Goal: Task Accomplishment & Management: Manage account settings

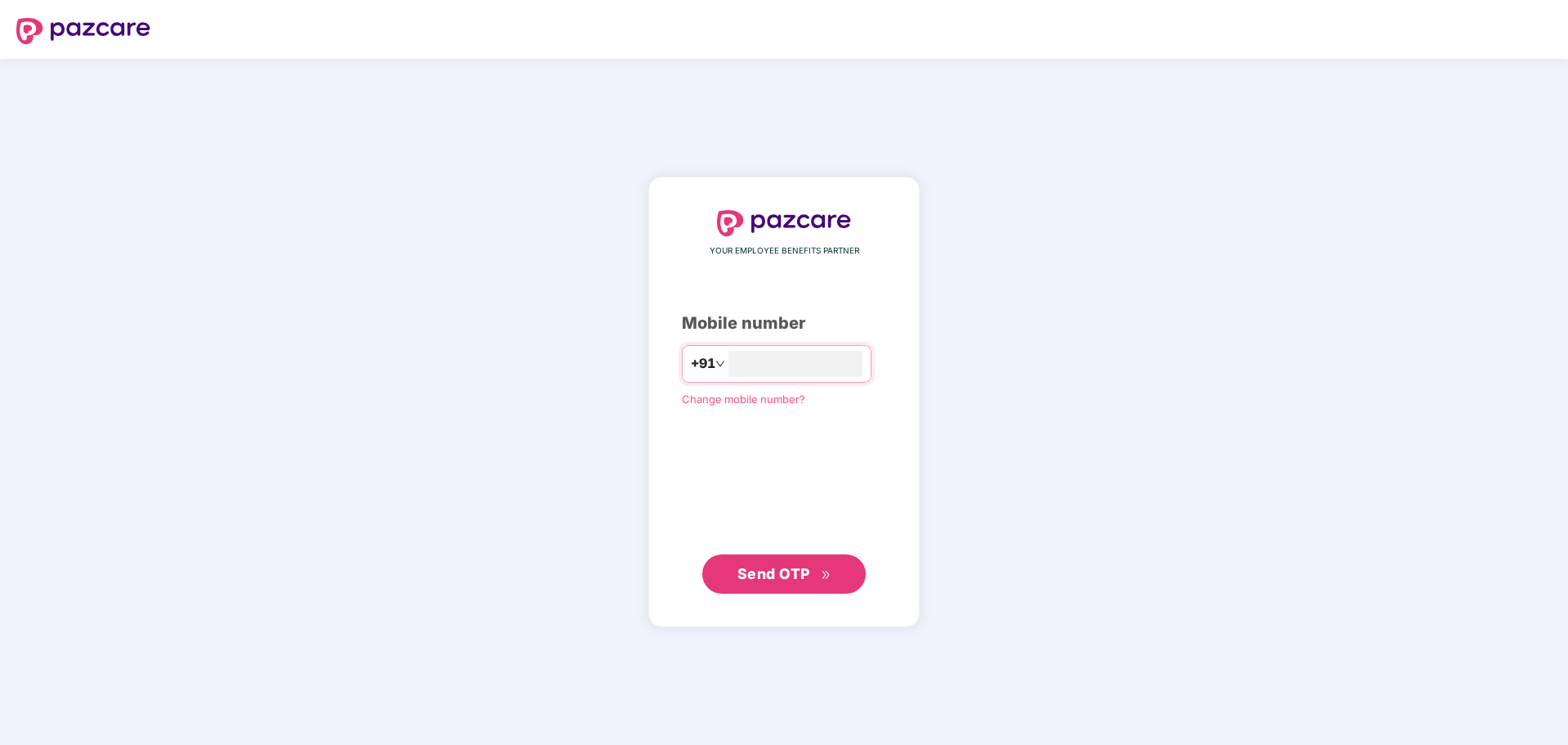
type input "**********"
click at [830, 584] on span "Send OTP" at bounding box center [784, 573] width 94 height 23
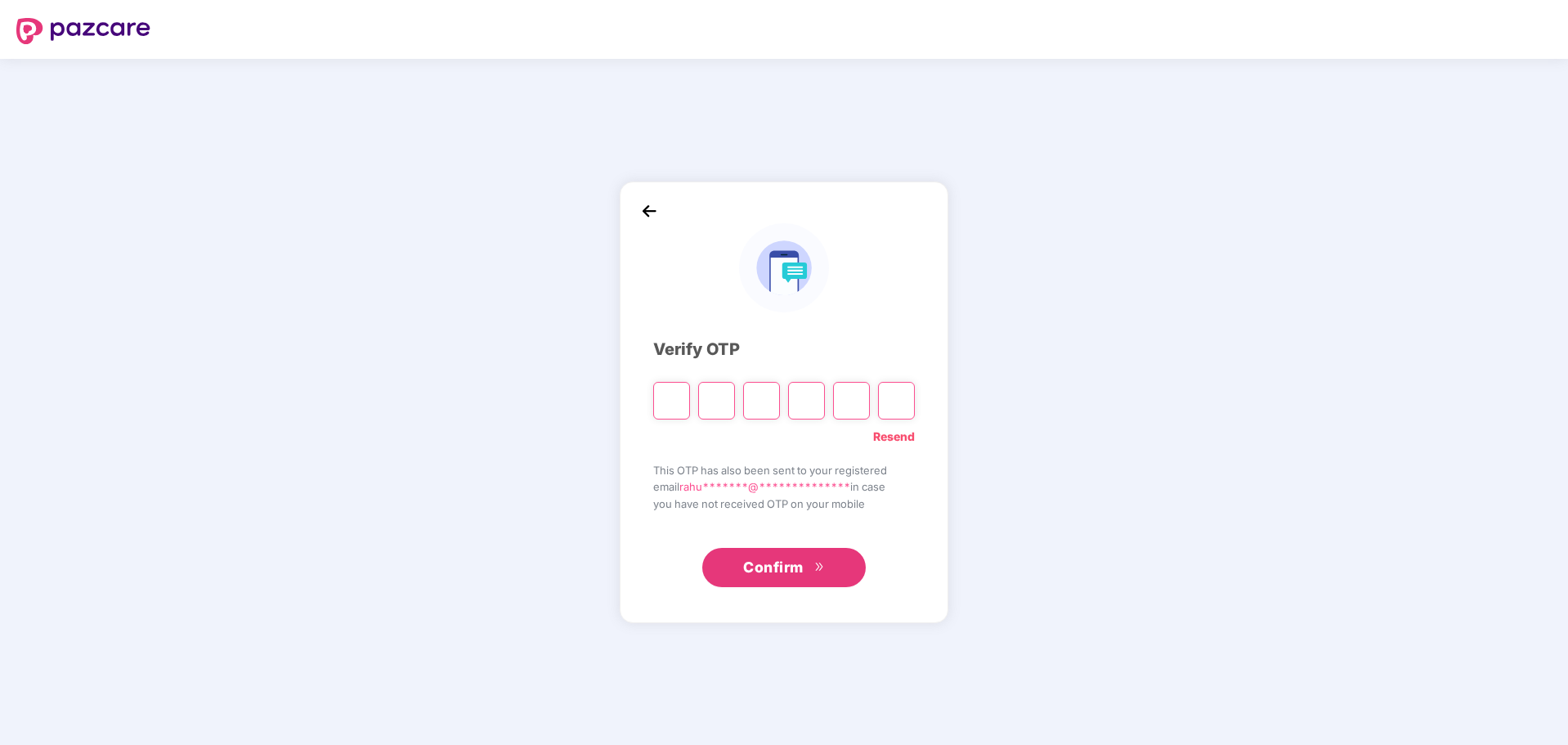
type input "*"
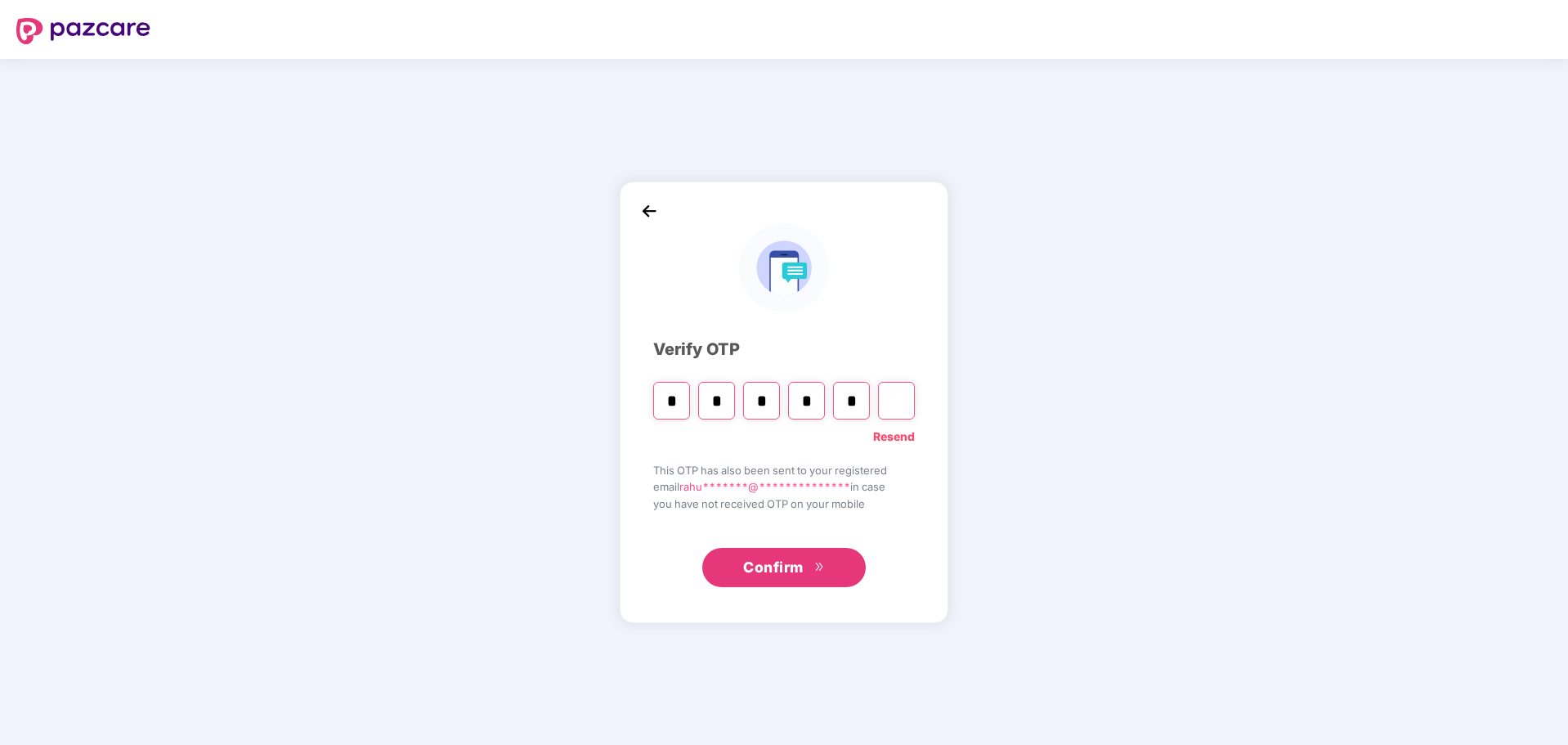
type input "*"
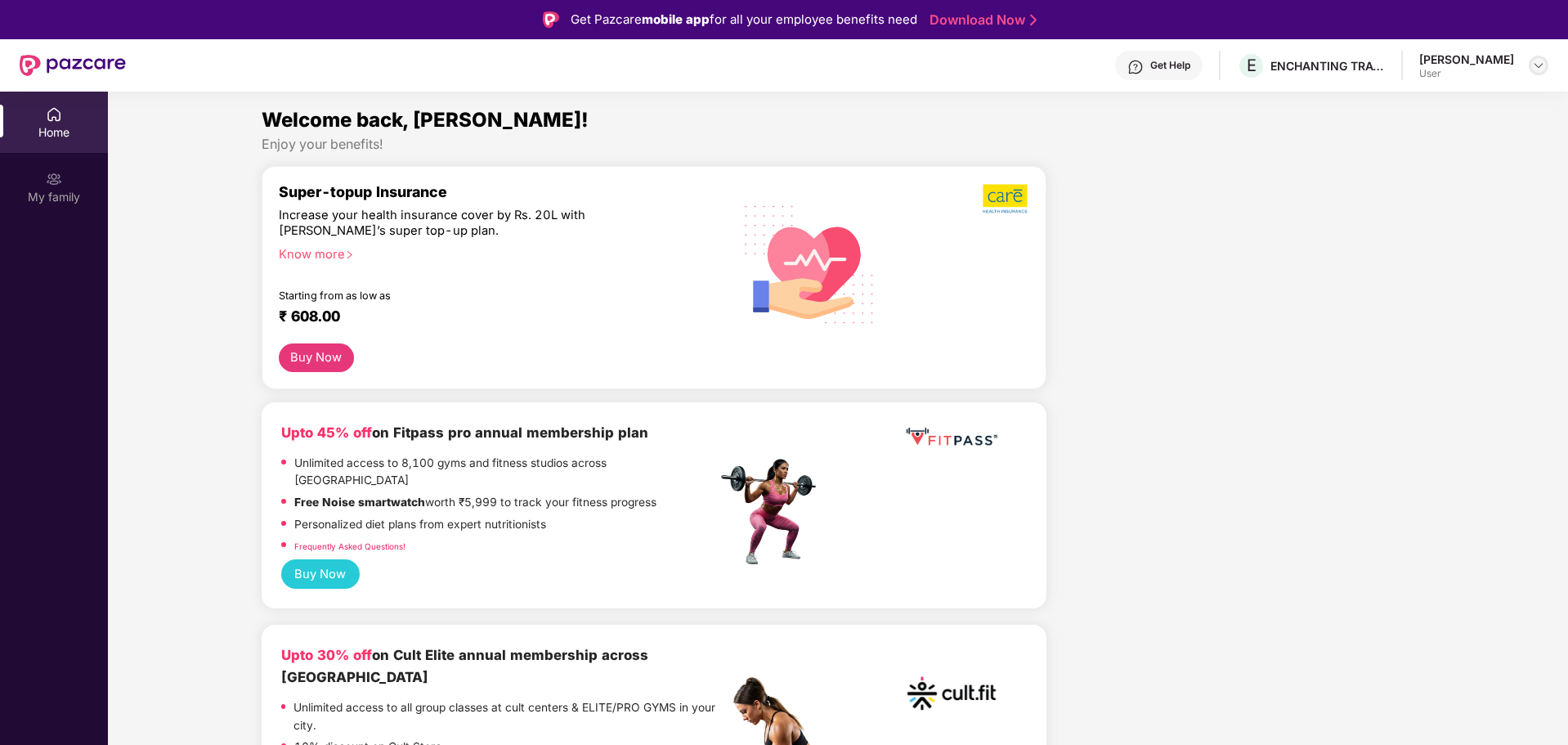
click at [1536, 60] on img at bounding box center [1538, 65] width 13 height 13
click at [1425, 144] on div "[PERSON_NAME]" at bounding box center [1448, 150] width 95 height 16
click at [1414, 153] on div "Welcome back, Rahul! Enjoy your benefits!" at bounding box center [838, 129] width 1167 height 48
click at [1439, 63] on div "[PERSON_NAME]" at bounding box center [1466, 60] width 95 height 16
click at [1327, 69] on div "ENCHANTING TRAVELS PVT LTD" at bounding box center [1328, 66] width 115 height 16
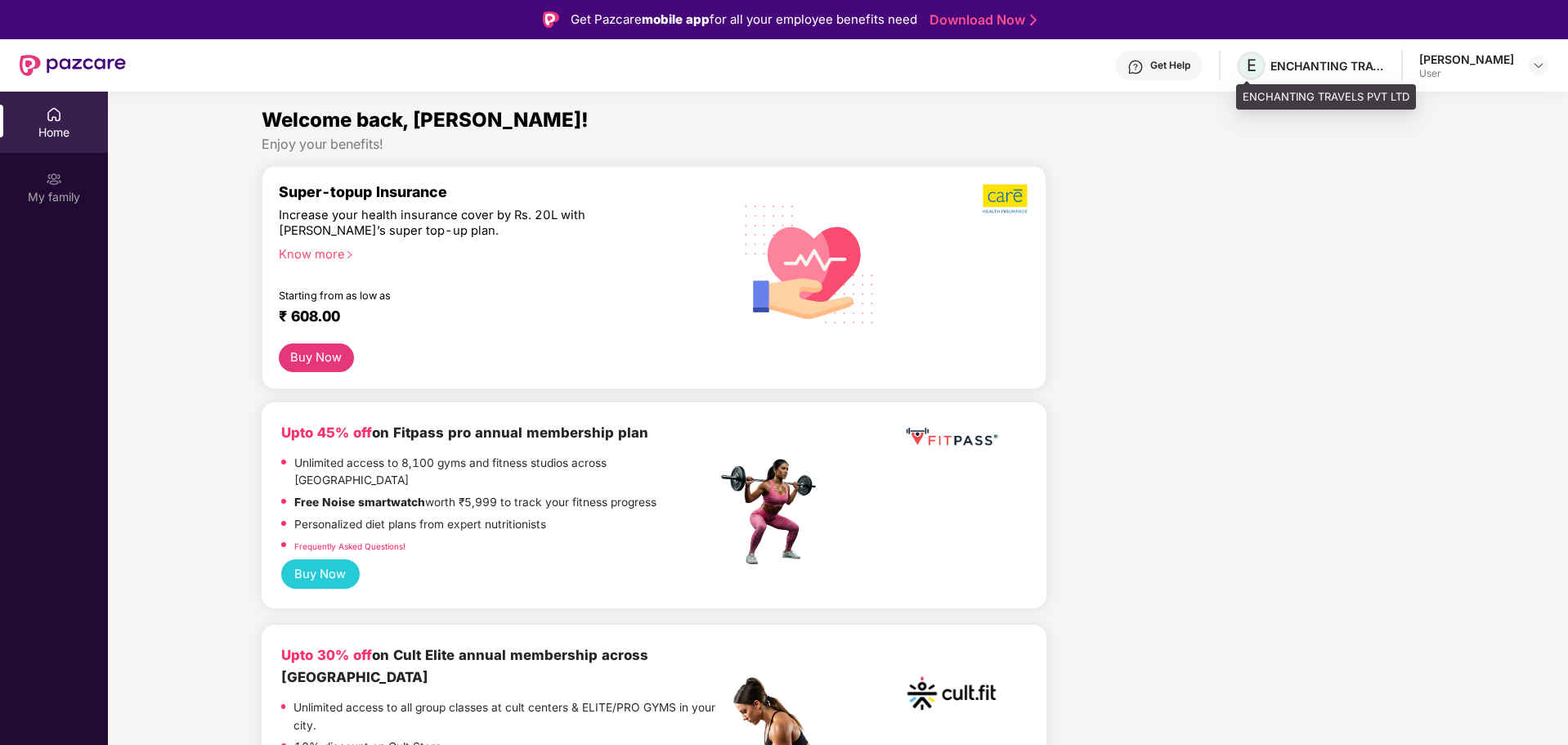
click at [1258, 67] on span "E" at bounding box center [1251, 66] width 29 height 29
click at [1309, 66] on div "ENCHANTING TRAVELS PVT LTD" at bounding box center [1328, 66] width 115 height 16
click at [1536, 61] on img at bounding box center [1538, 65] width 13 height 13
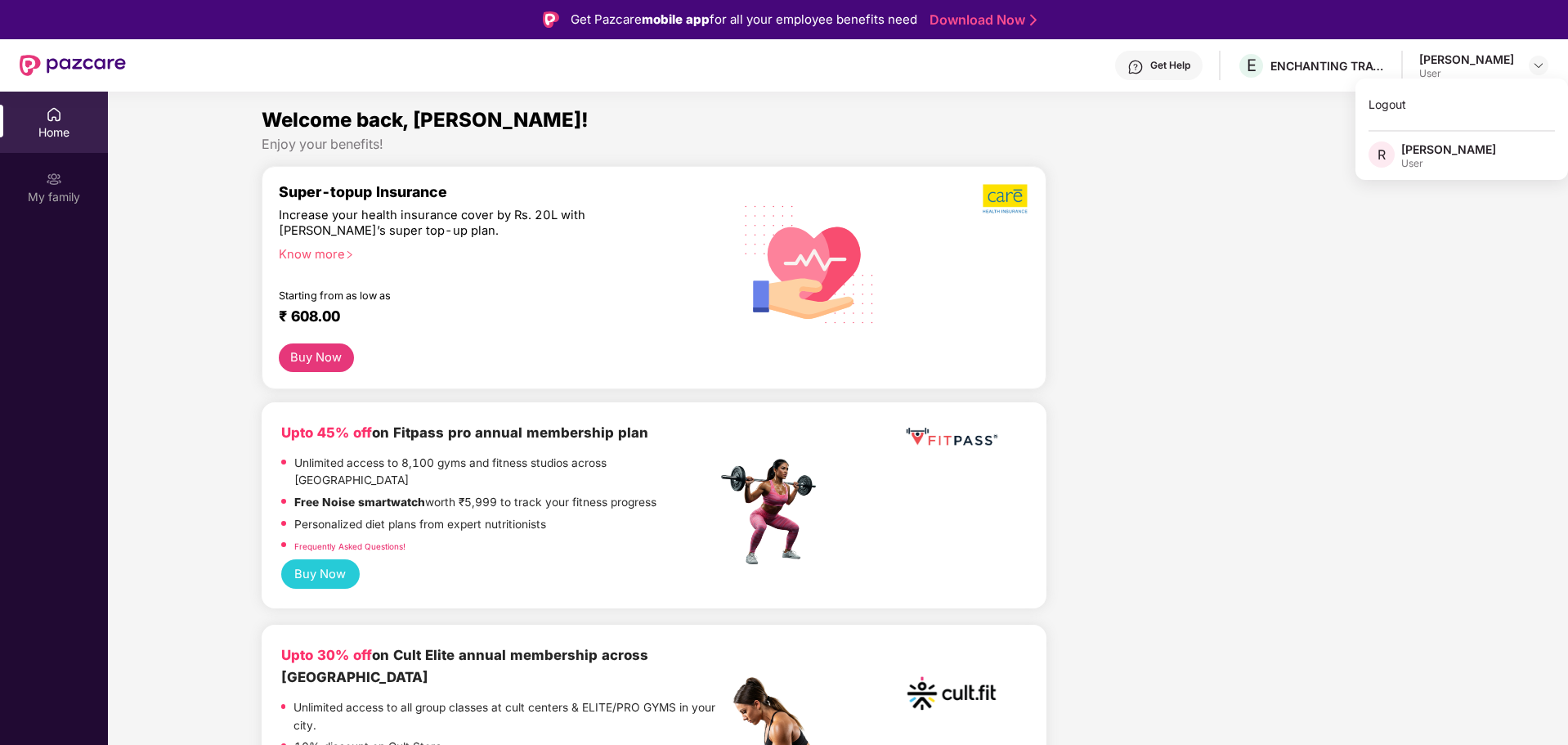
click at [1390, 150] on span "R" at bounding box center [1382, 155] width 26 height 26
click at [1388, 150] on div "Enjoy your benefits!" at bounding box center [838, 144] width 1153 height 17
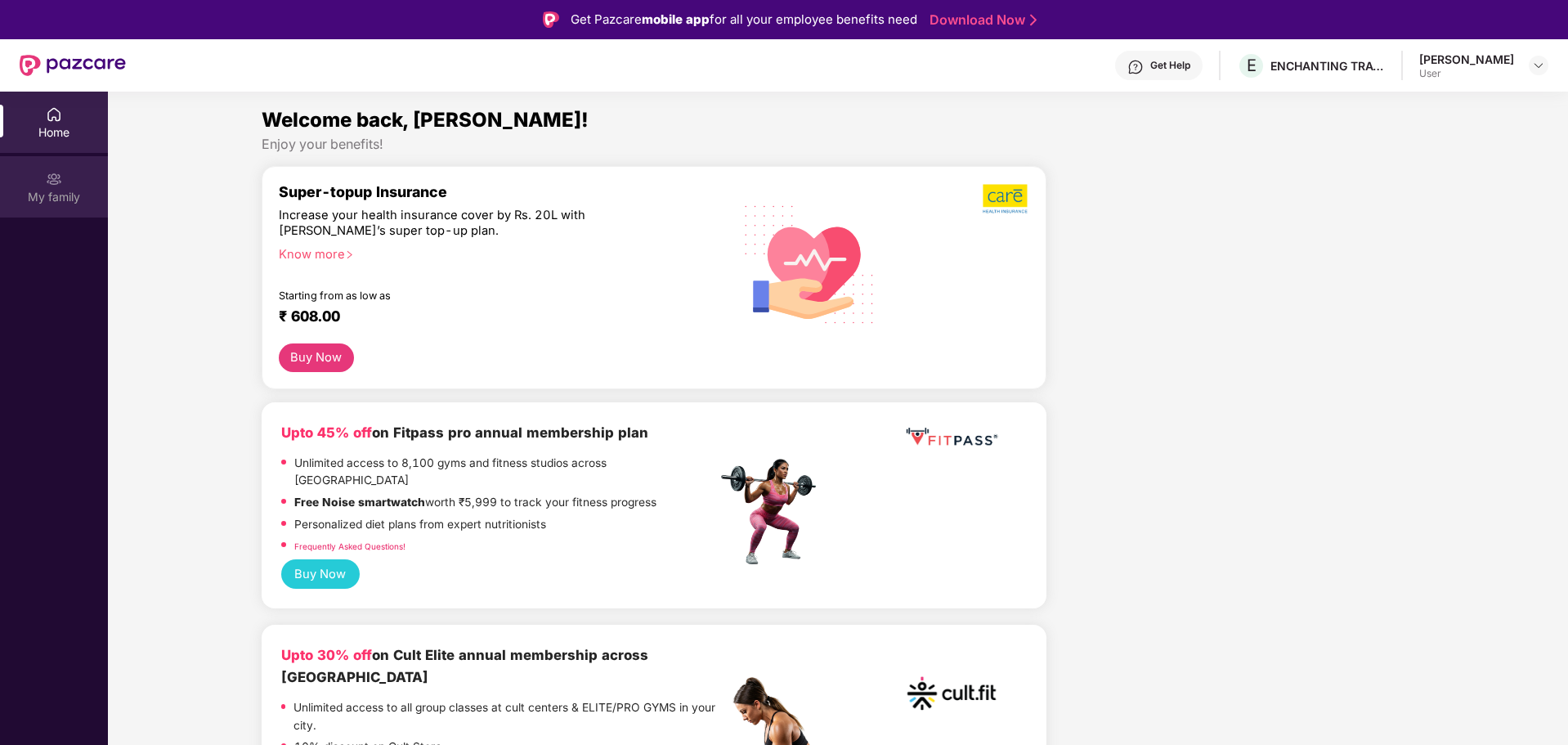
click at [52, 202] on div "My family" at bounding box center [54, 196] width 108 height 16
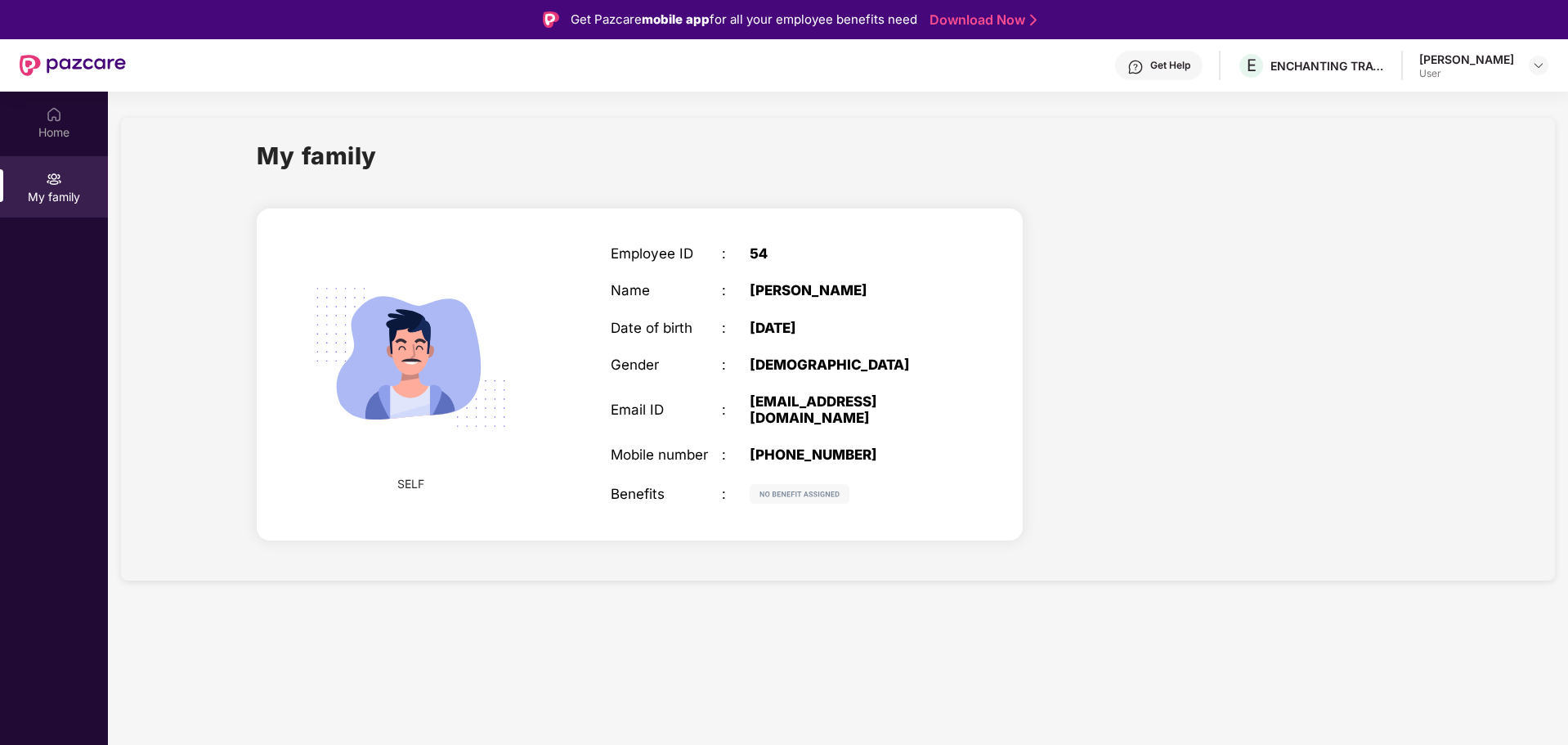
click at [827, 327] on div "23 Feb 2000" at bounding box center [846, 328] width 194 height 16
click at [802, 329] on div "23 Feb 2000" at bounding box center [846, 328] width 194 height 16
click at [750, 331] on div "23 Feb 2000" at bounding box center [846, 328] width 194 height 16
click at [824, 310] on div "Employee ID : 54 Name : Rahul Gowda M J Date of birth : 23 Feb 2000 Gender : MA…" at bounding box center [778, 374] width 367 height 298
click at [1175, 66] on div "Get Help" at bounding box center [1170, 65] width 40 height 13
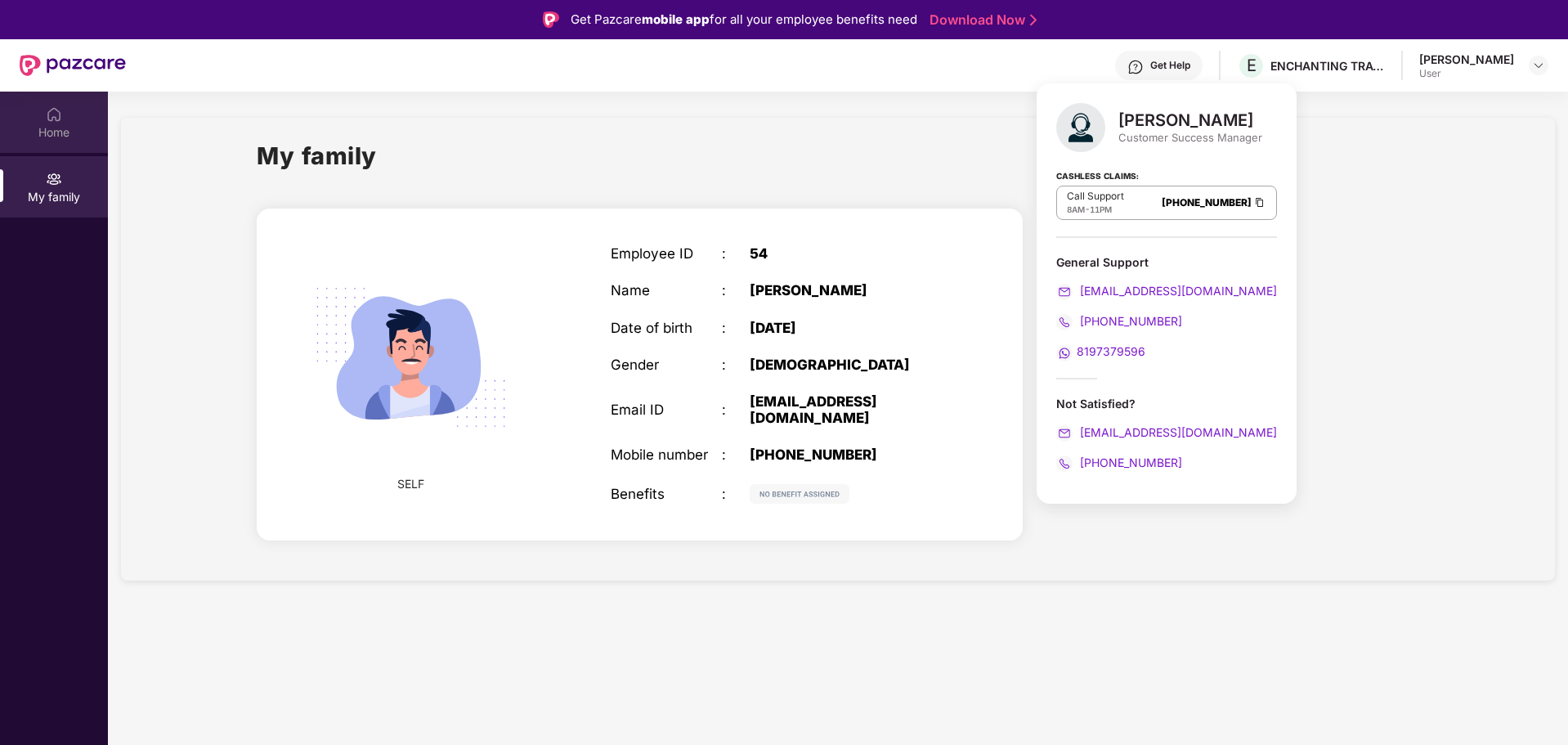
click at [68, 135] on div "Home" at bounding box center [54, 133] width 108 height 16
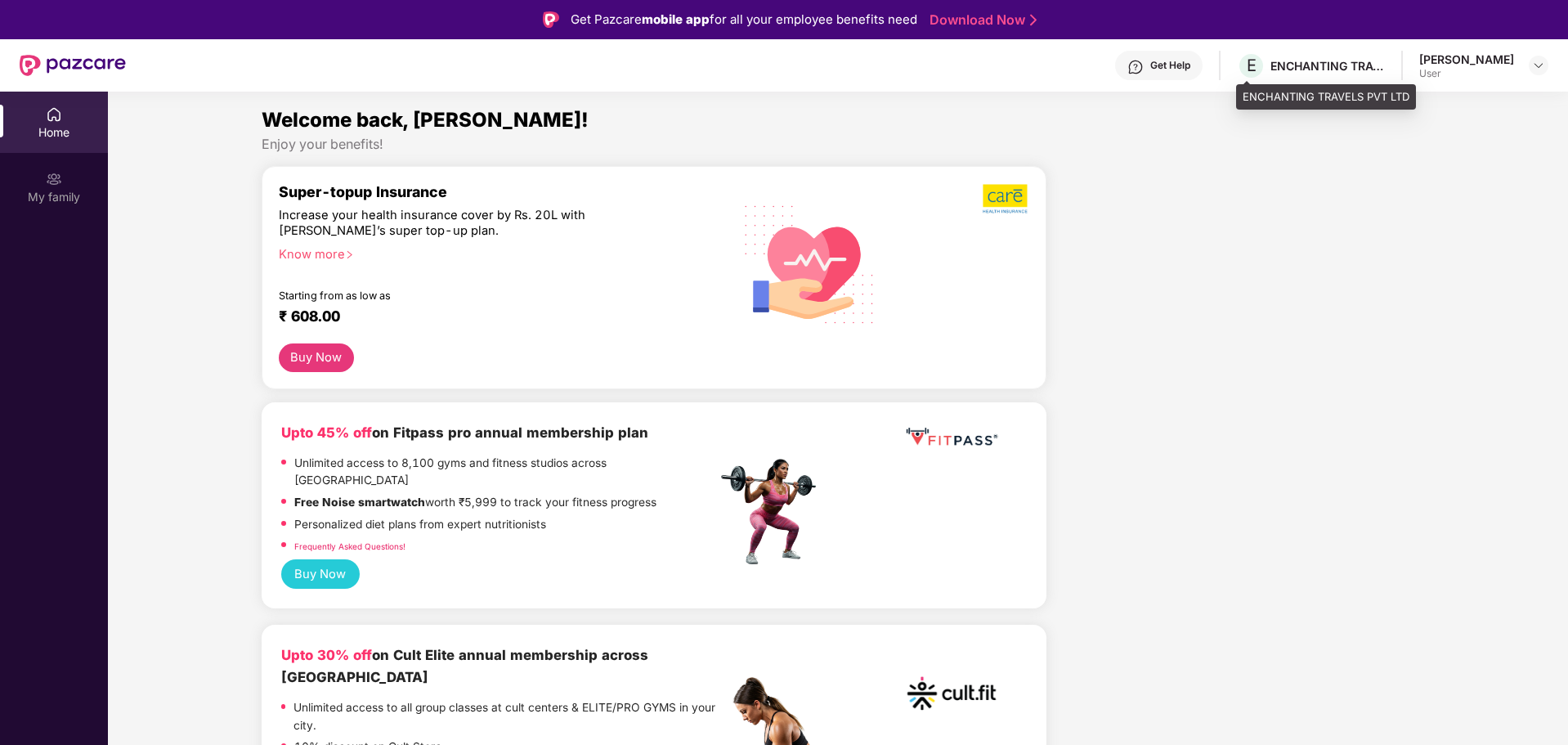
click at [1312, 76] on div "E ENCHANTING TRAVELS PVT LTD" at bounding box center [1311, 66] width 148 height 29
click at [1277, 60] on div "ENCHANTING TRAVELS PVT LTD" at bounding box center [1328, 66] width 115 height 16
click at [1443, 67] on div "User" at bounding box center [1466, 73] width 95 height 13
click at [53, 111] on img at bounding box center [54, 115] width 16 height 16
click at [53, 155] on div "Home My family" at bounding box center [54, 157] width 108 height 130
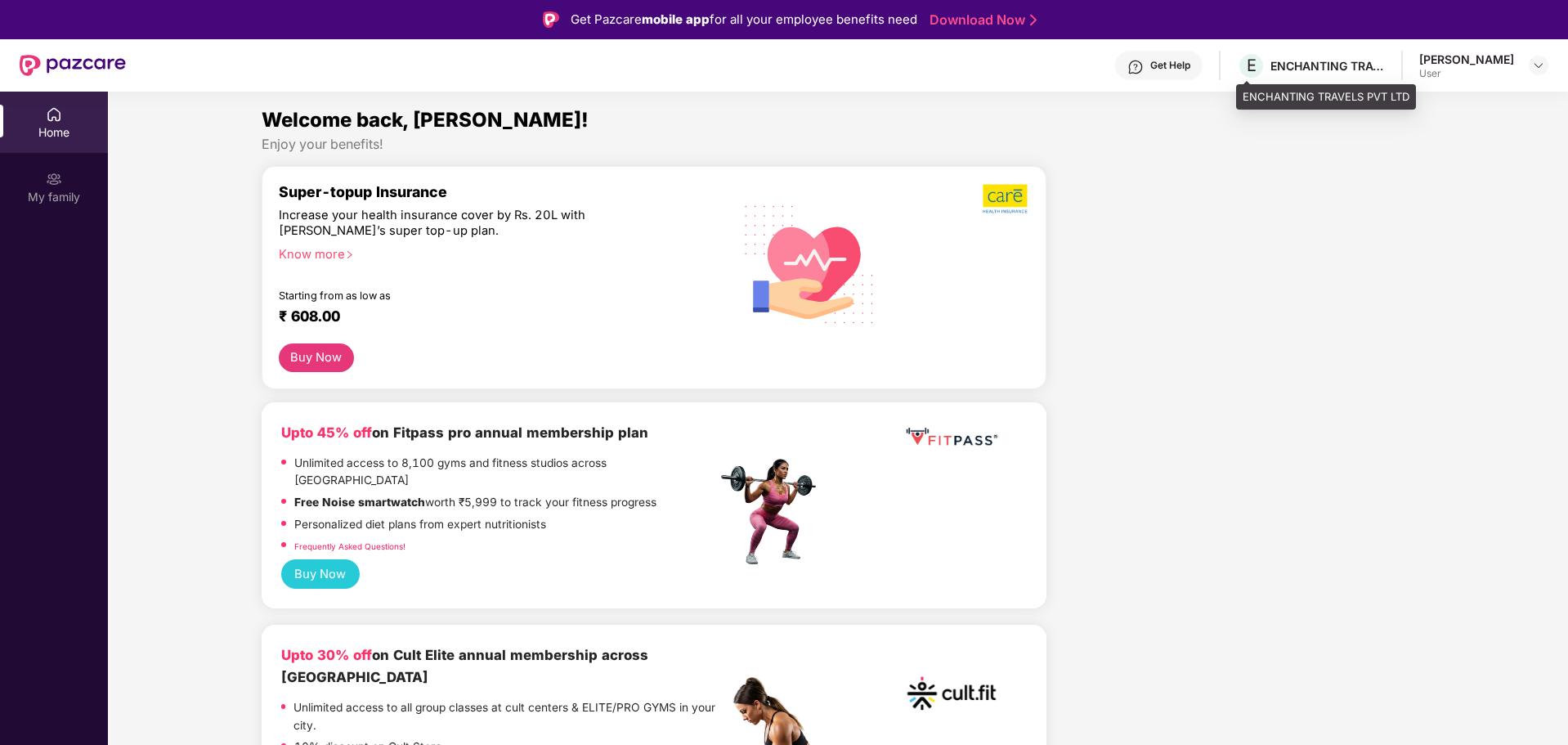
click at [1281, 59] on div "ENCHANTING TRAVELS PVT LTD" at bounding box center [1328, 66] width 115 height 16
click at [78, 129] on div "Home" at bounding box center [54, 133] width 108 height 16
click at [1432, 66] on div "[PERSON_NAME]" at bounding box center [1466, 60] width 95 height 16
click at [1464, 57] on div "[PERSON_NAME]" at bounding box center [1466, 60] width 95 height 16
click at [1546, 66] on div at bounding box center [1539, 66] width 20 height 20
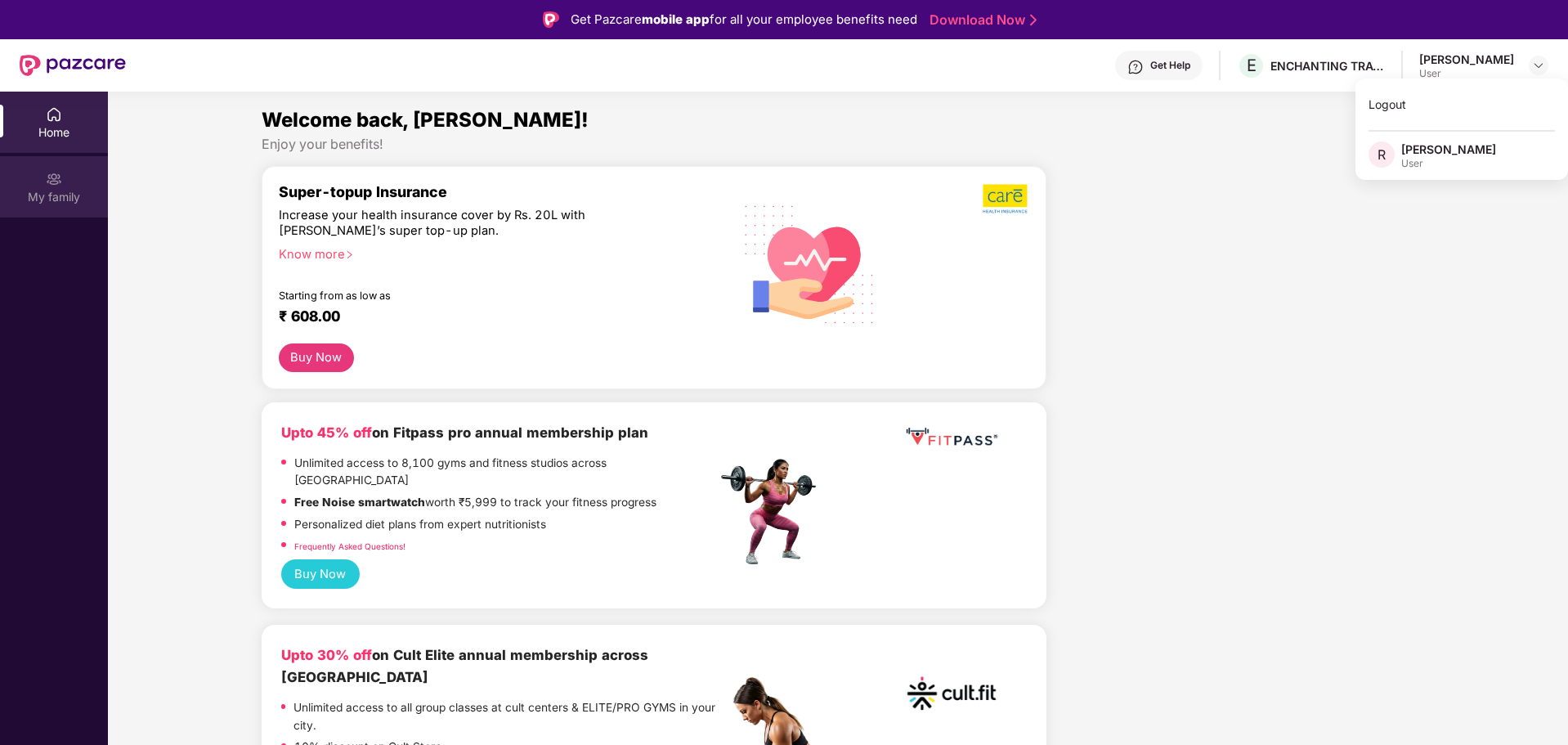
click at [71, 190] on div "My family" at bounding box center [54, 196] width 108 height 16
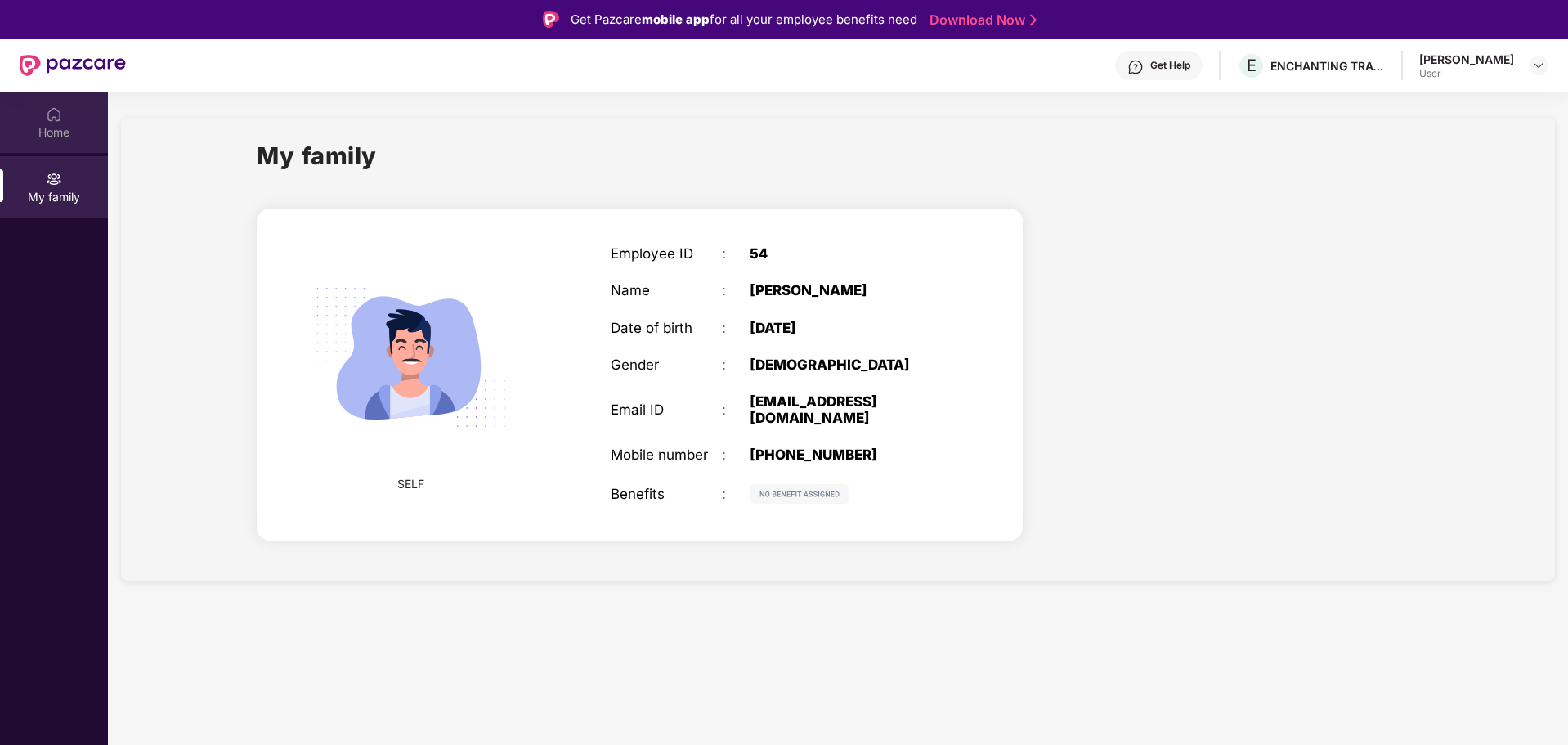
click at [80, 141] on div "Home" at bounding box center [54, 123] width 108 height 62
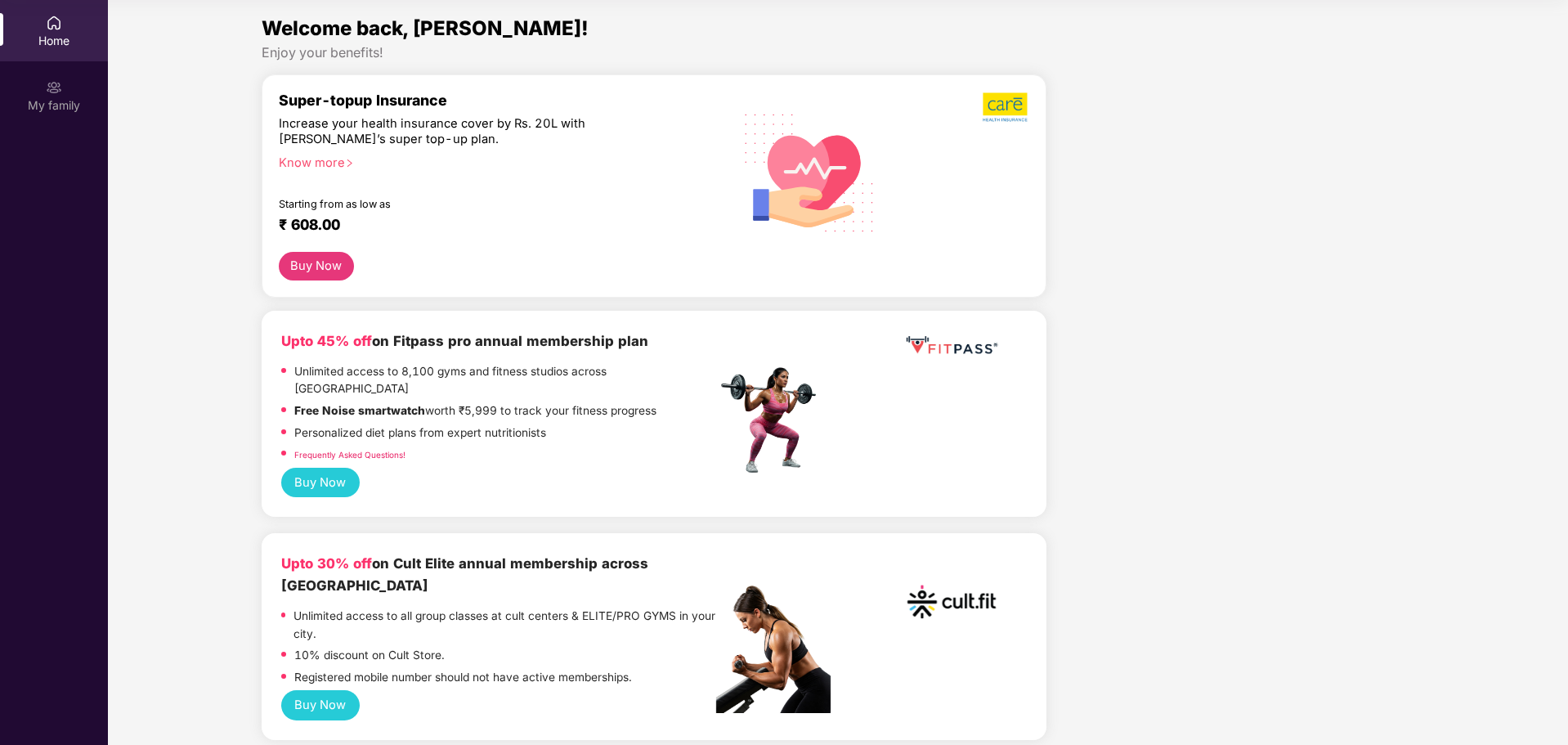
click at [354, 165] on icon "right" at bounding box center [349, 163] width 9 height 9
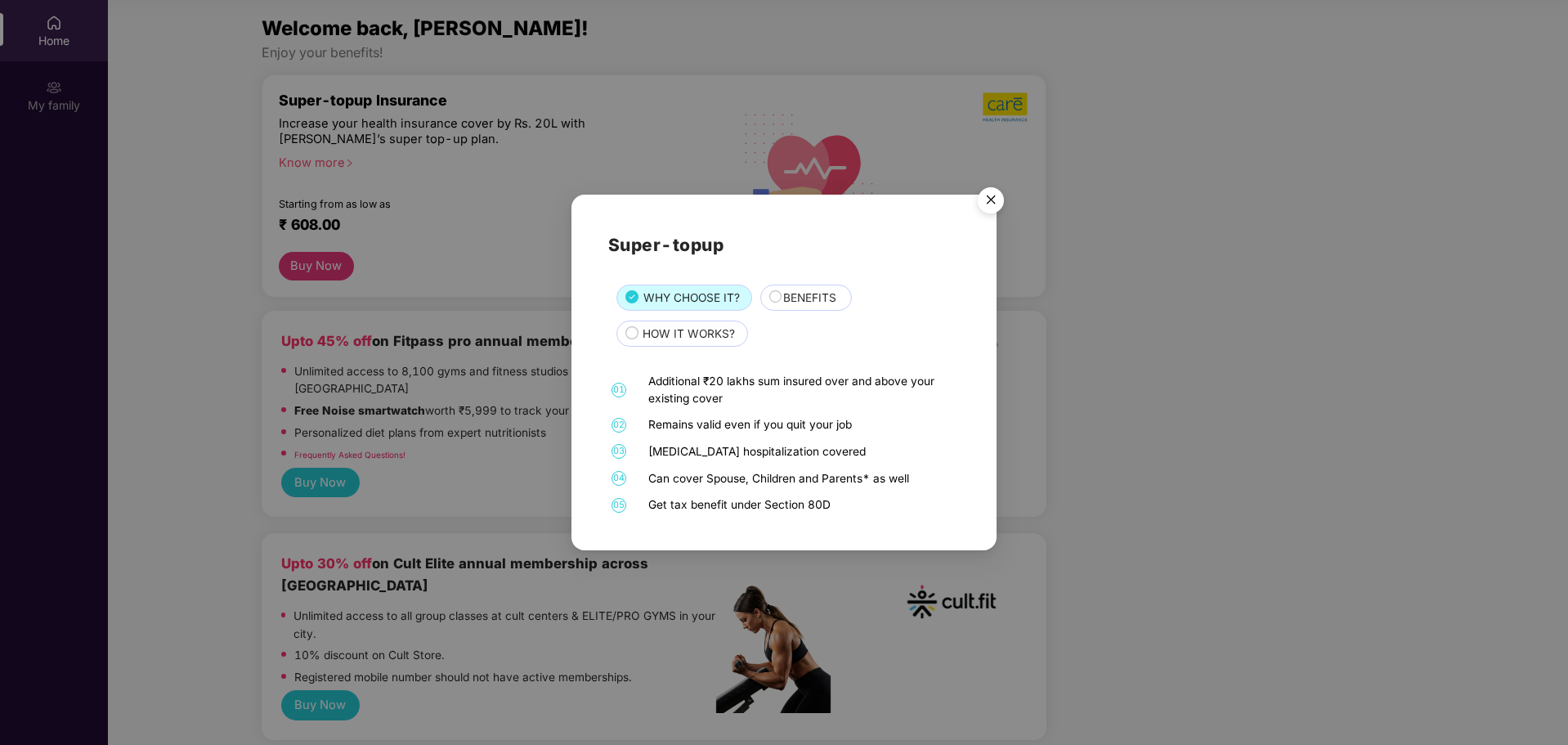
click at [990, 214] on img "Close" at bounding box center [991, 202] width 46 height 46
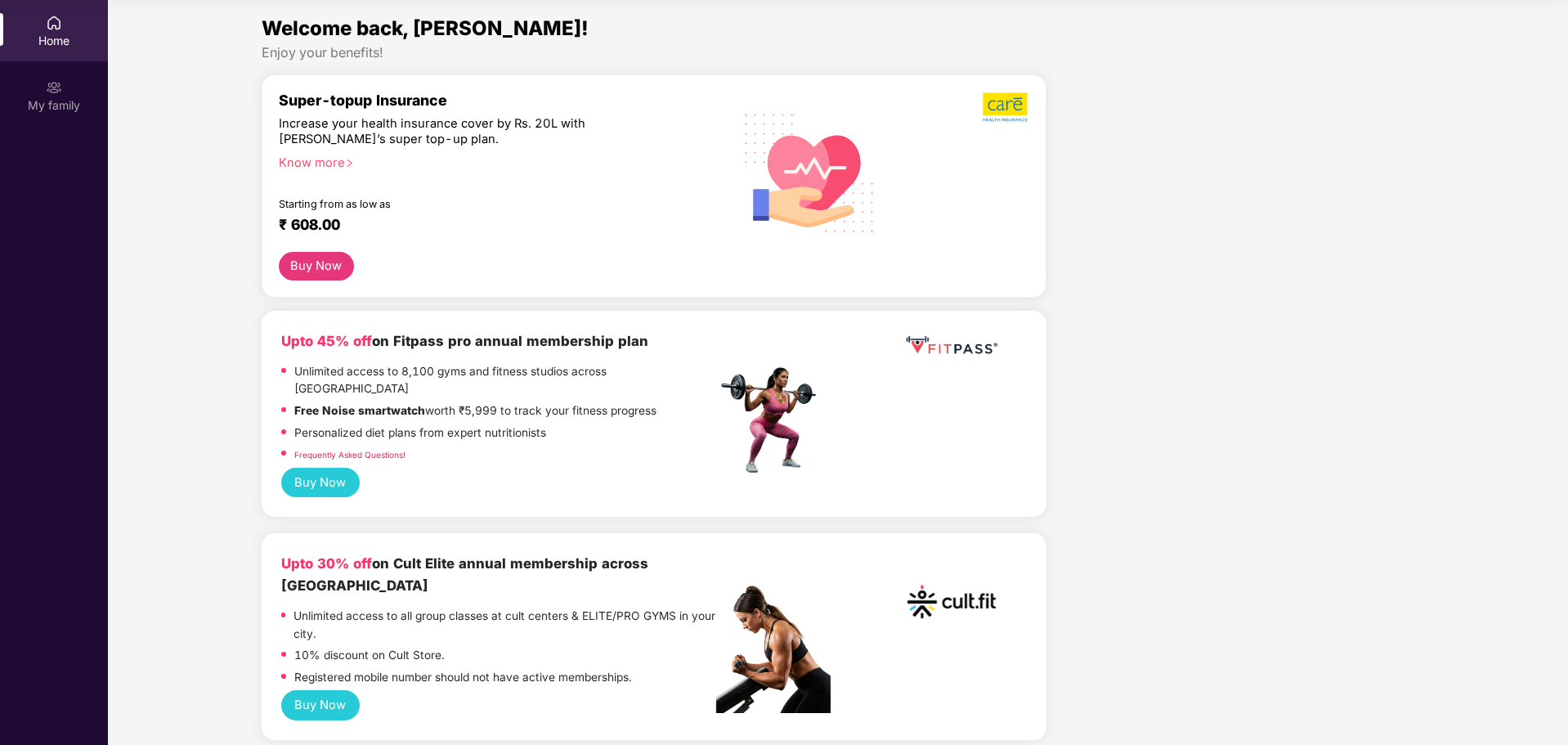
click at [397, 450] on link "Frequently Asked Questions!" at bounding box center [350, 455] width 112 height 10
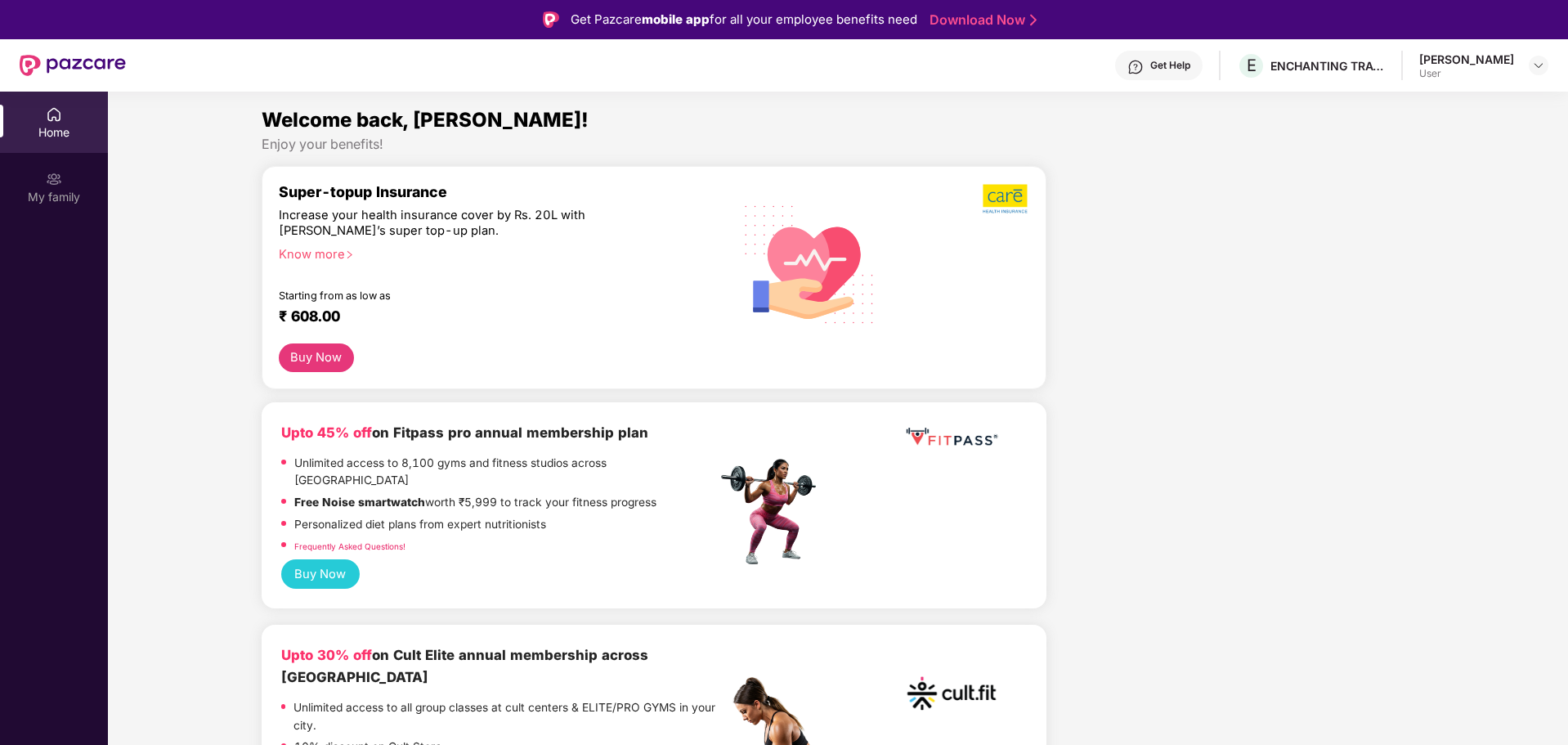
click at [379, 542] on link "Frequently Asked Questions!" at bounding box center [350, 547] width 112 height 10
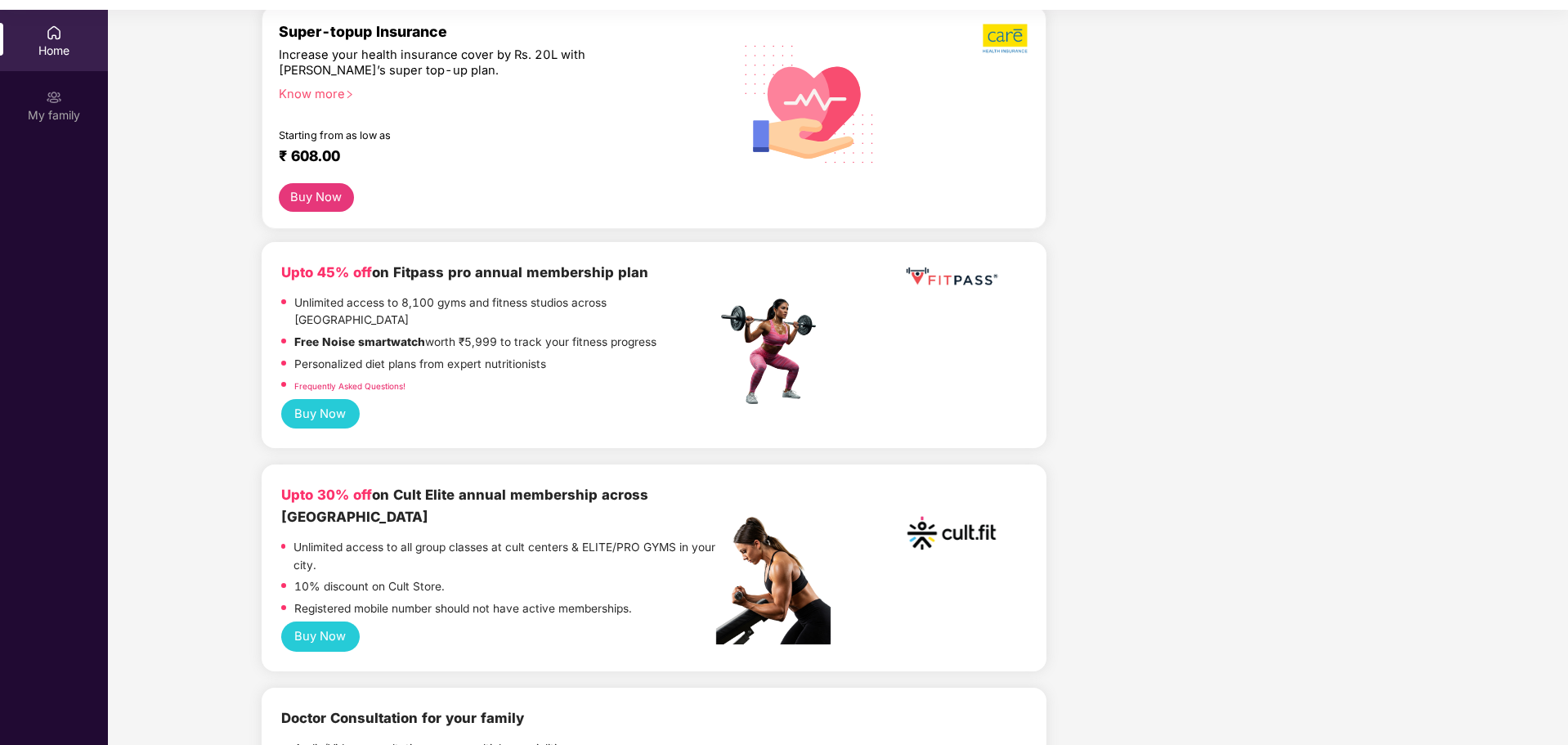
scroll to position [164, 0]
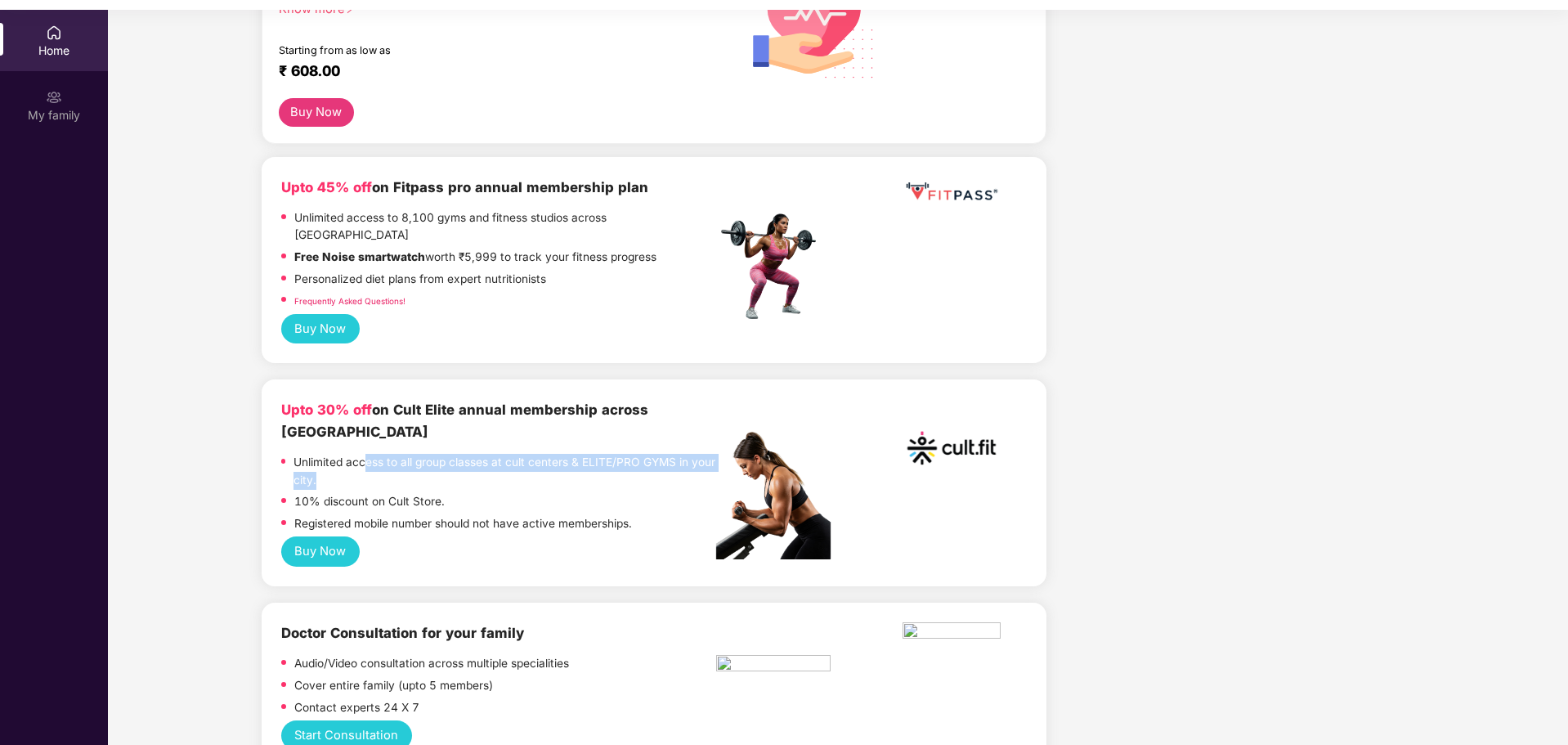
drag, startPoint x: 364, startPoint y: 432, endPoint x: 617, endPoint y: 446, distance: 253.4
click at [617, 454] on p "Unlimited access to all group classes at cult centers & ELITE/PRO GYMS in your …" at bounding box center [503, 471] width 422 height 35
click at [440, 516] on p "Registered mobile number should not have active memberships." at bounding box center [463, 525] width 338 height 18
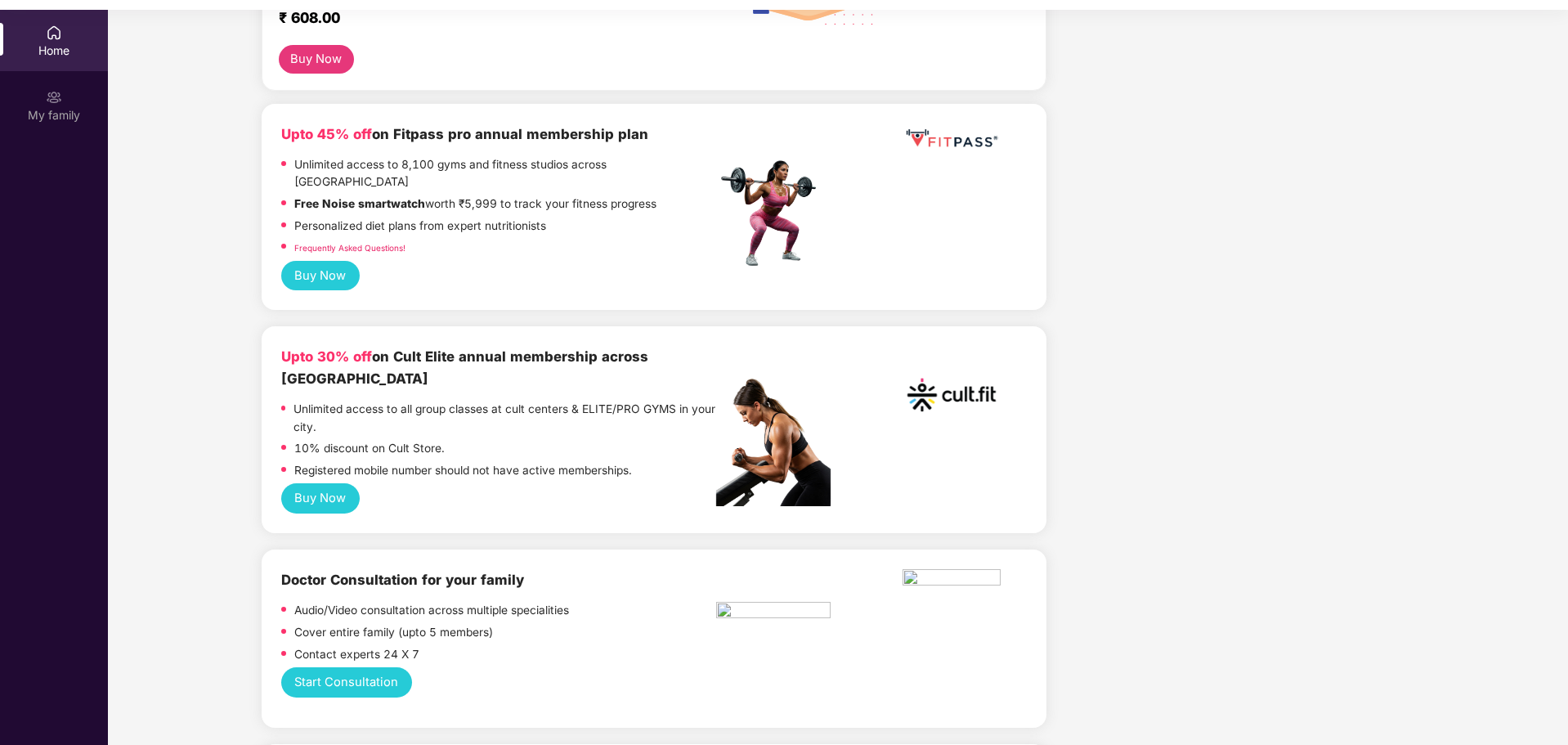
scroll to position [245, 0]
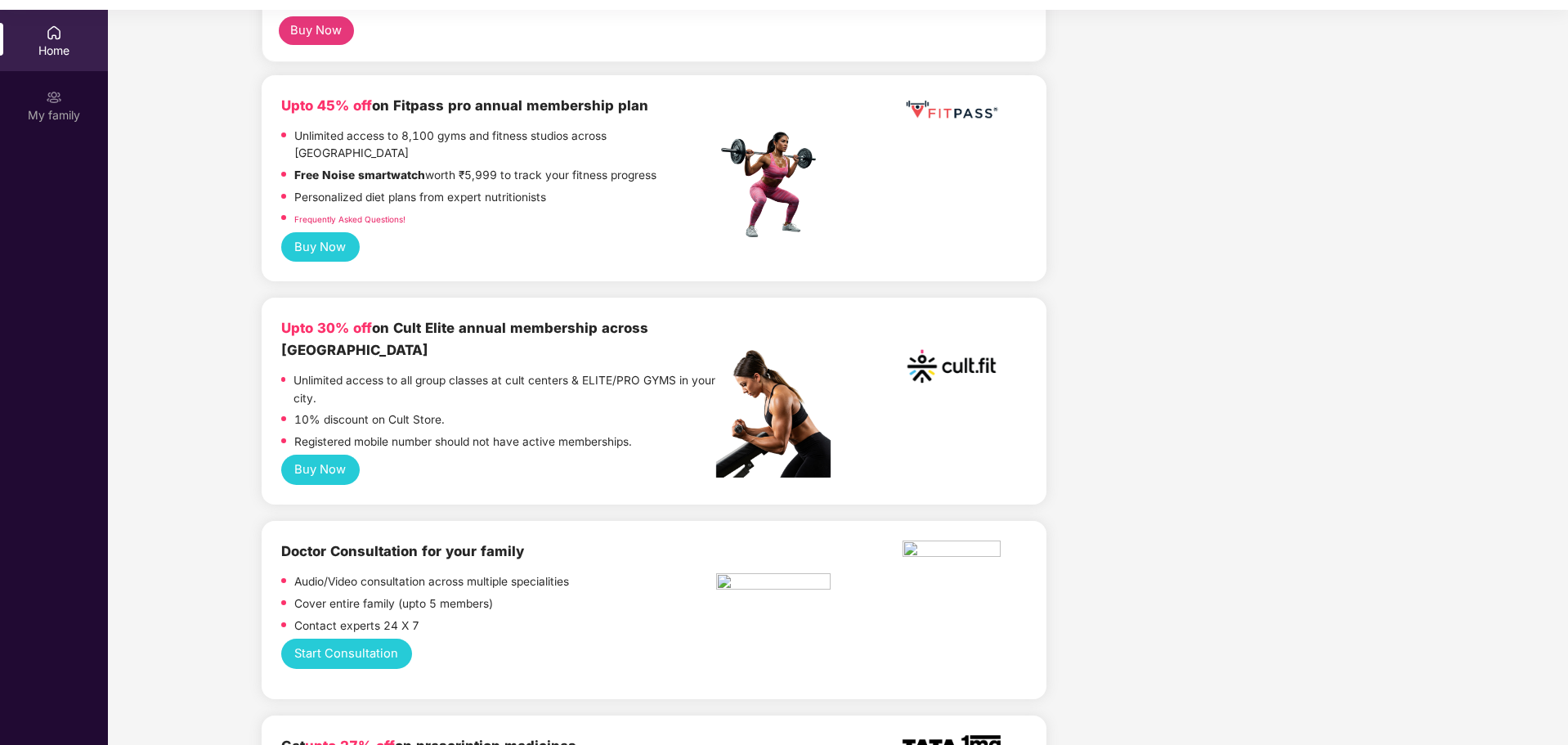
click at [346, 455] on button "Buy Now" at bounding box center [320, 470] width 79 height 30
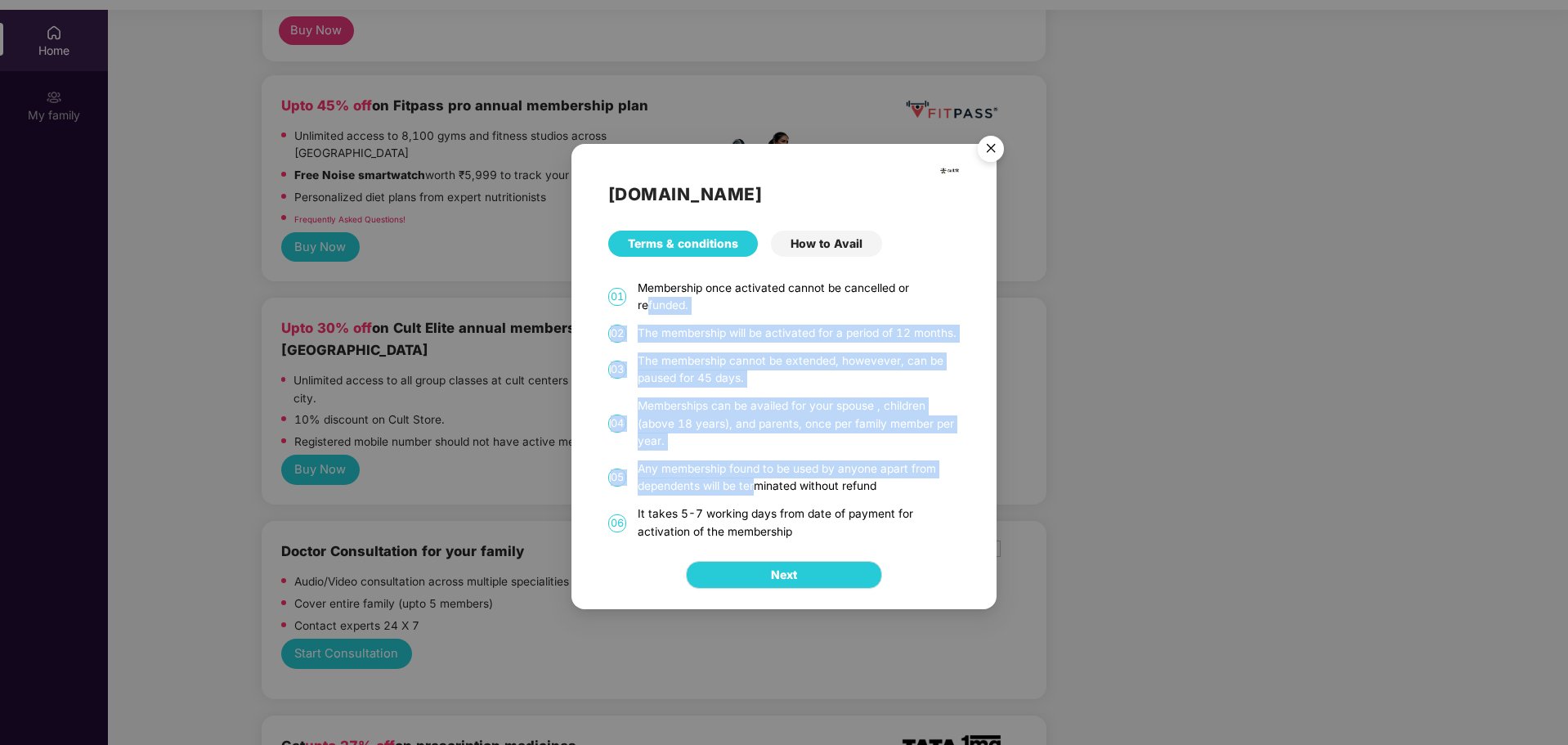
drag, startPoint x: 649, startPoint y: 299, endPoint x: 755, endPoint y: 481, distance: 210.6
click at [755, 481] on div "Cult.fit Terms & conditions How to Avail 01 Membership once activated cannot be…" at bounding box center [784, 342] width 426 height 397
click at [705, 362] on div "The membership cannot be extended, howevever, can be paused for 45 days." at bounding box center [798, 370] width 322 height 35
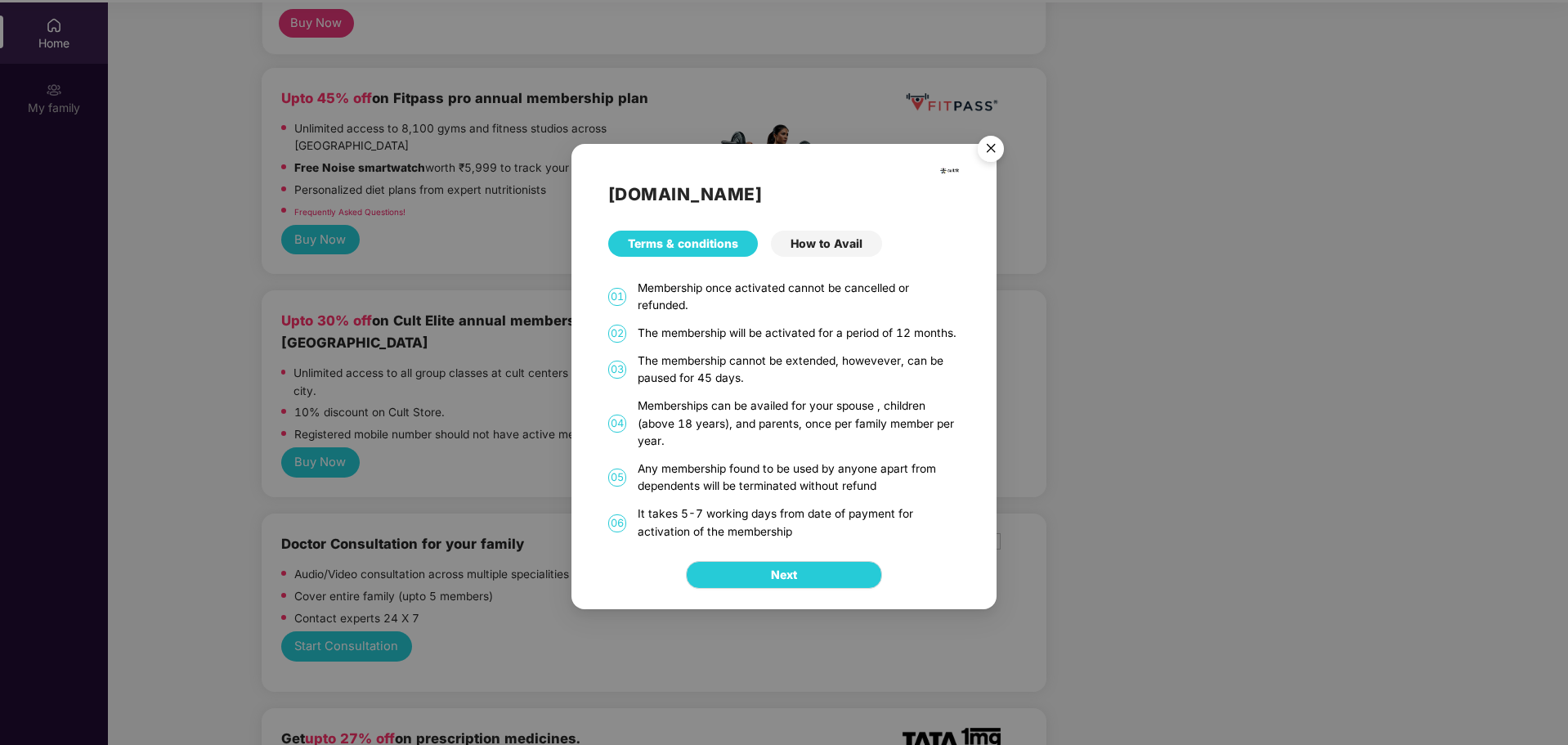
scroll to position [92, 0]
click at [802, 248] on div "How to Avail" at bounding box center [827, 243] width 112 height 26
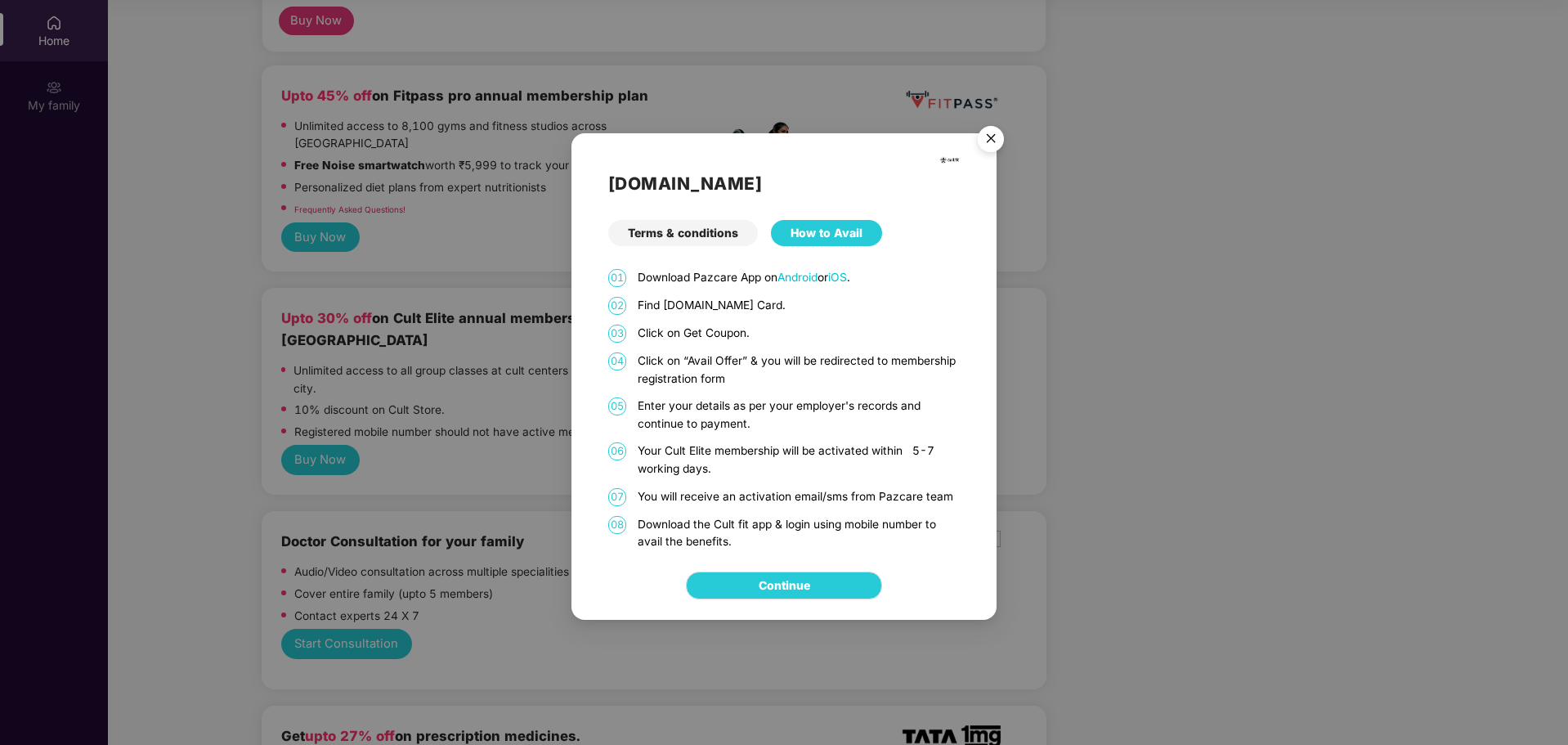
click at [989, 144] on img "Close" at bounding box center [991, 142] width 46 height 46
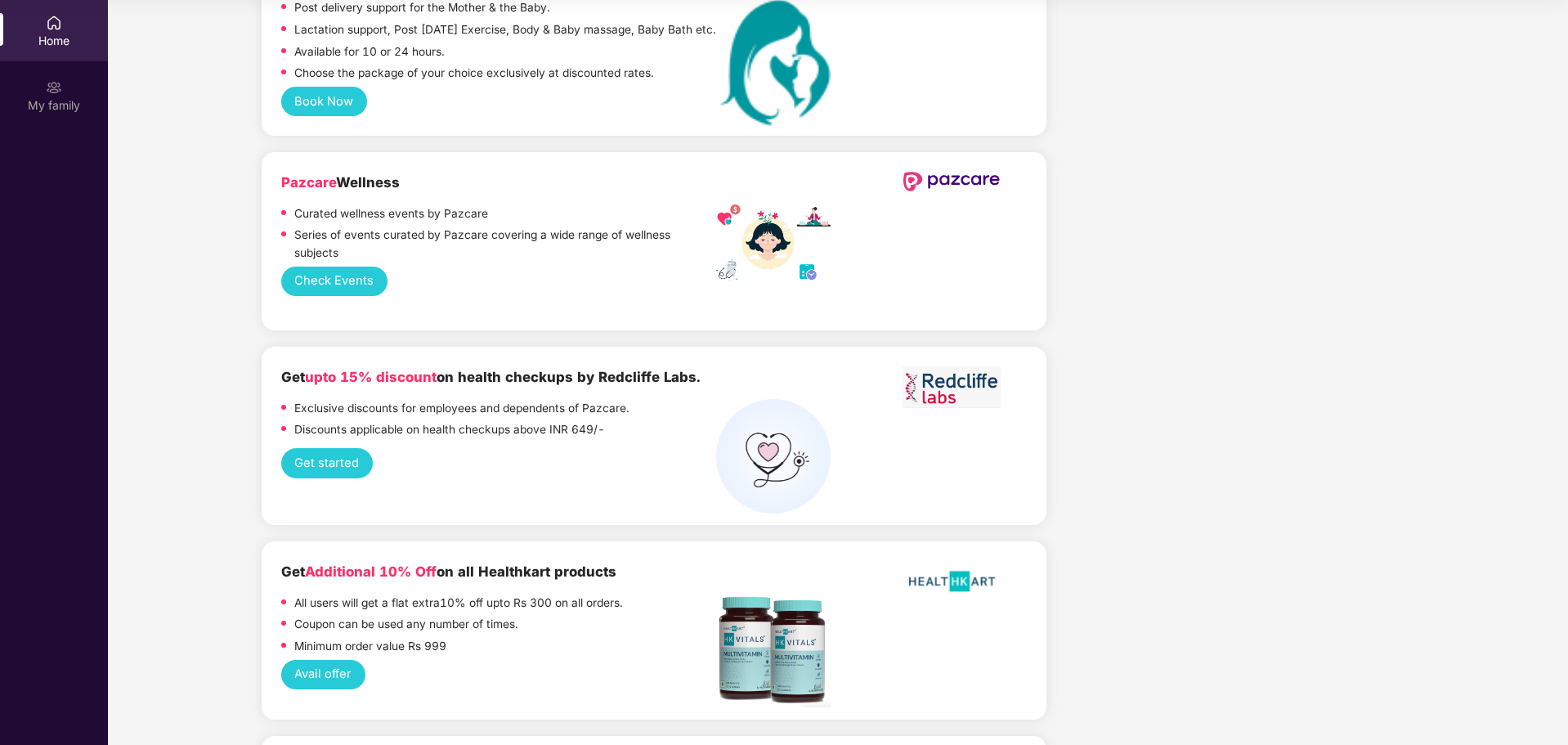
scroll to position [1555, 0]
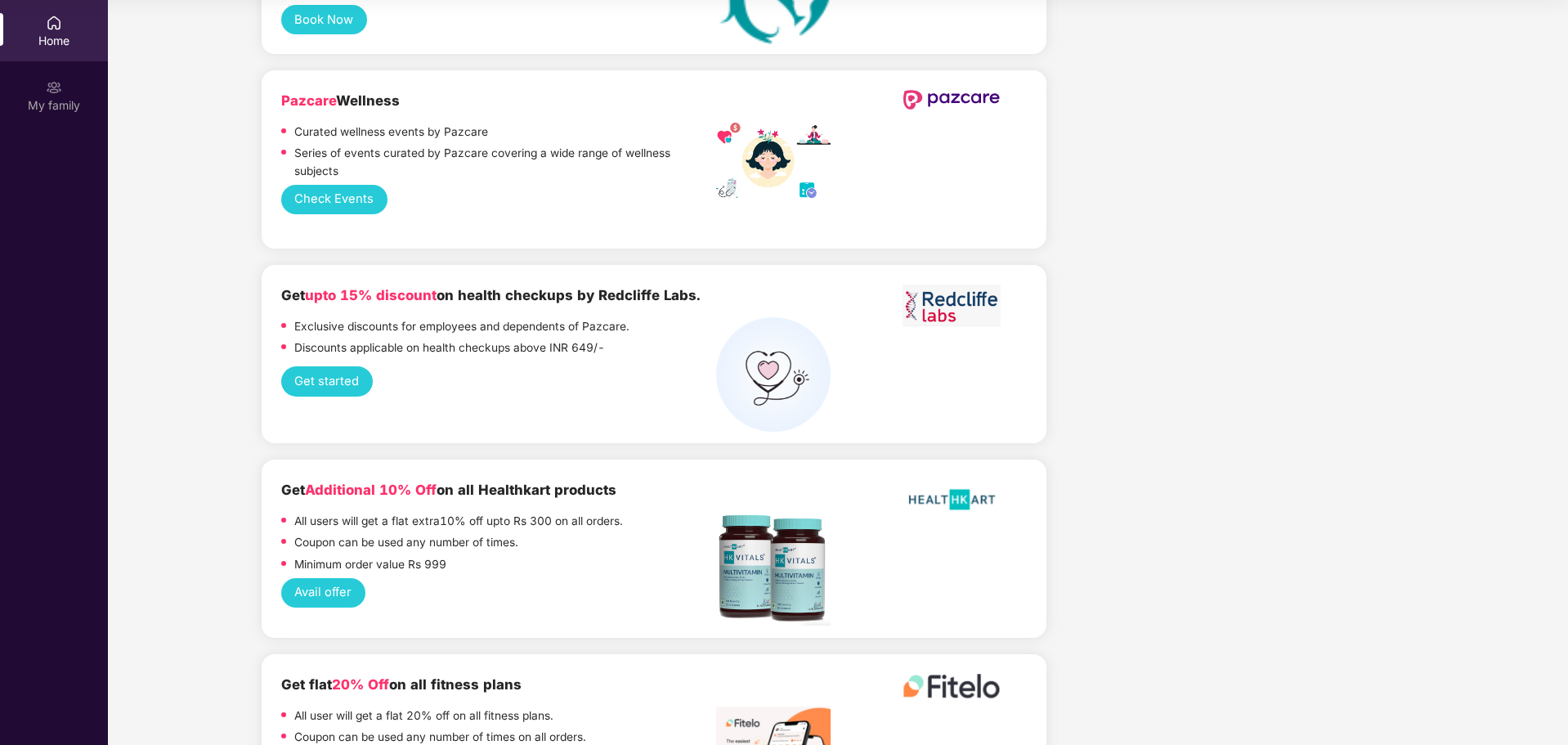
click at [355, 185] on button "Check Events" at bounding box center [334, 199] width 107 height 30
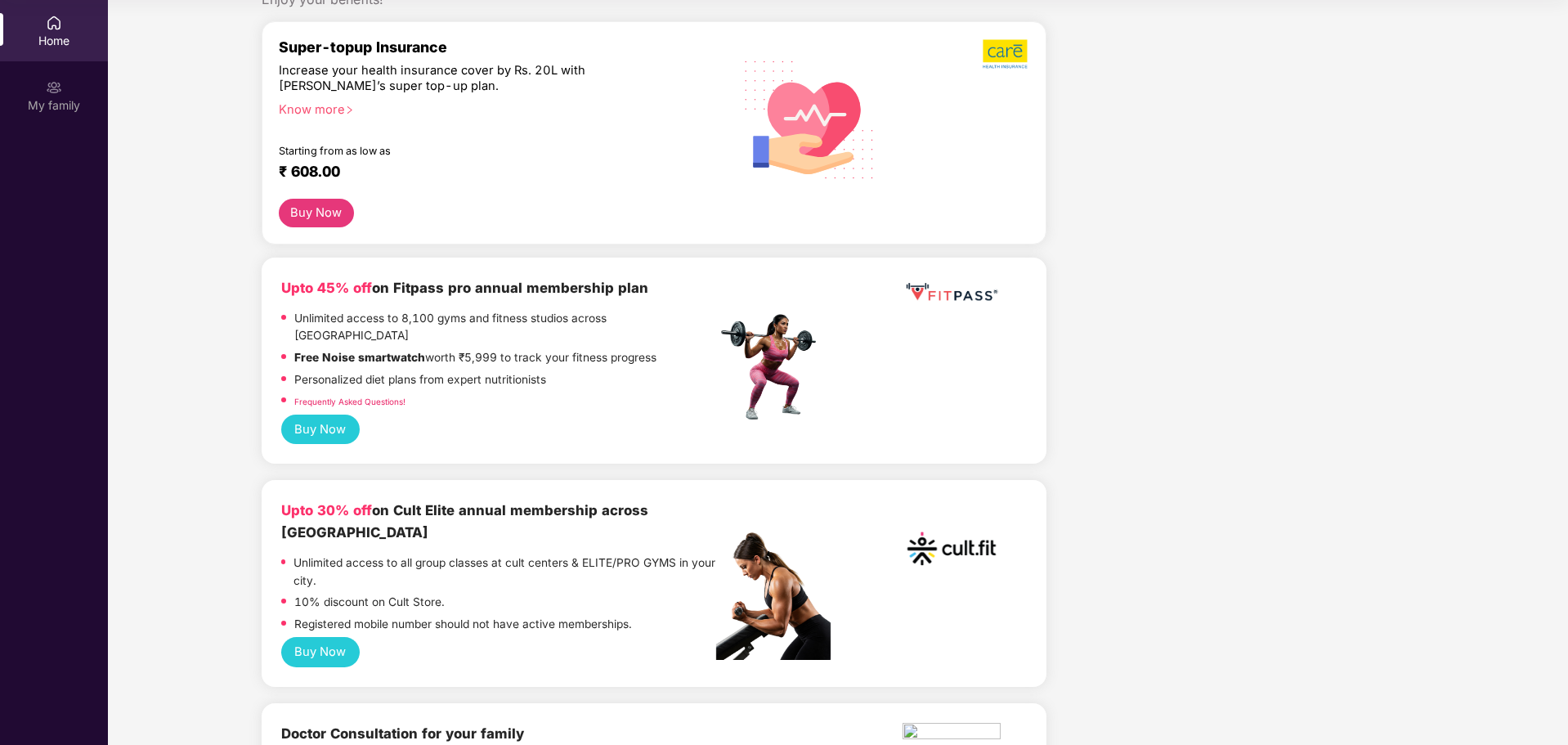
scroll to position [0, 0]
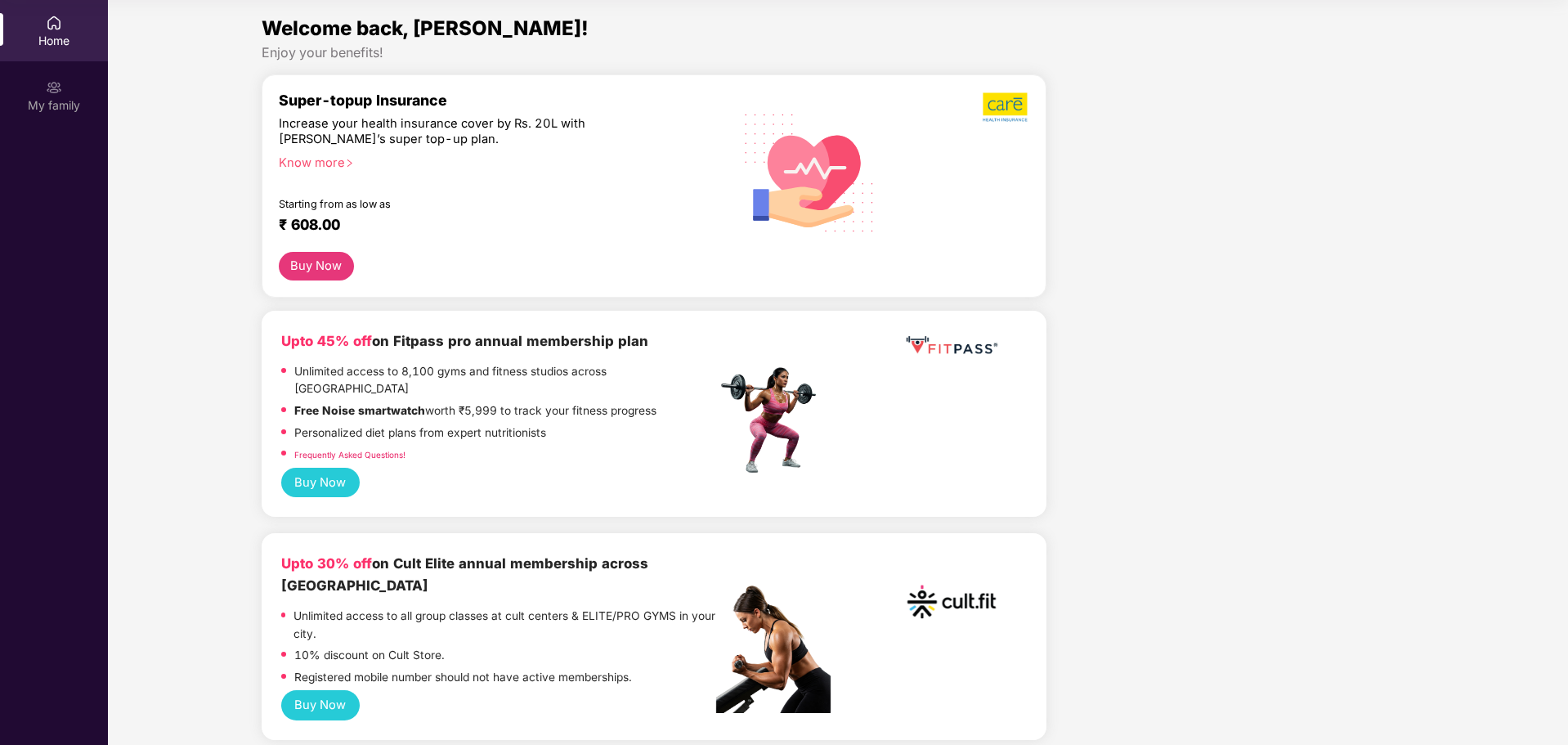
click at [291, 9] on section "Welcome back, Rahul! Enjoy your benefits! Super-topup Insurance Increase your h…" at bounding box center [837, 372] width 1460 height 745
click at [47, 13] on div at bounding box center [54, 21] width 16 height 16
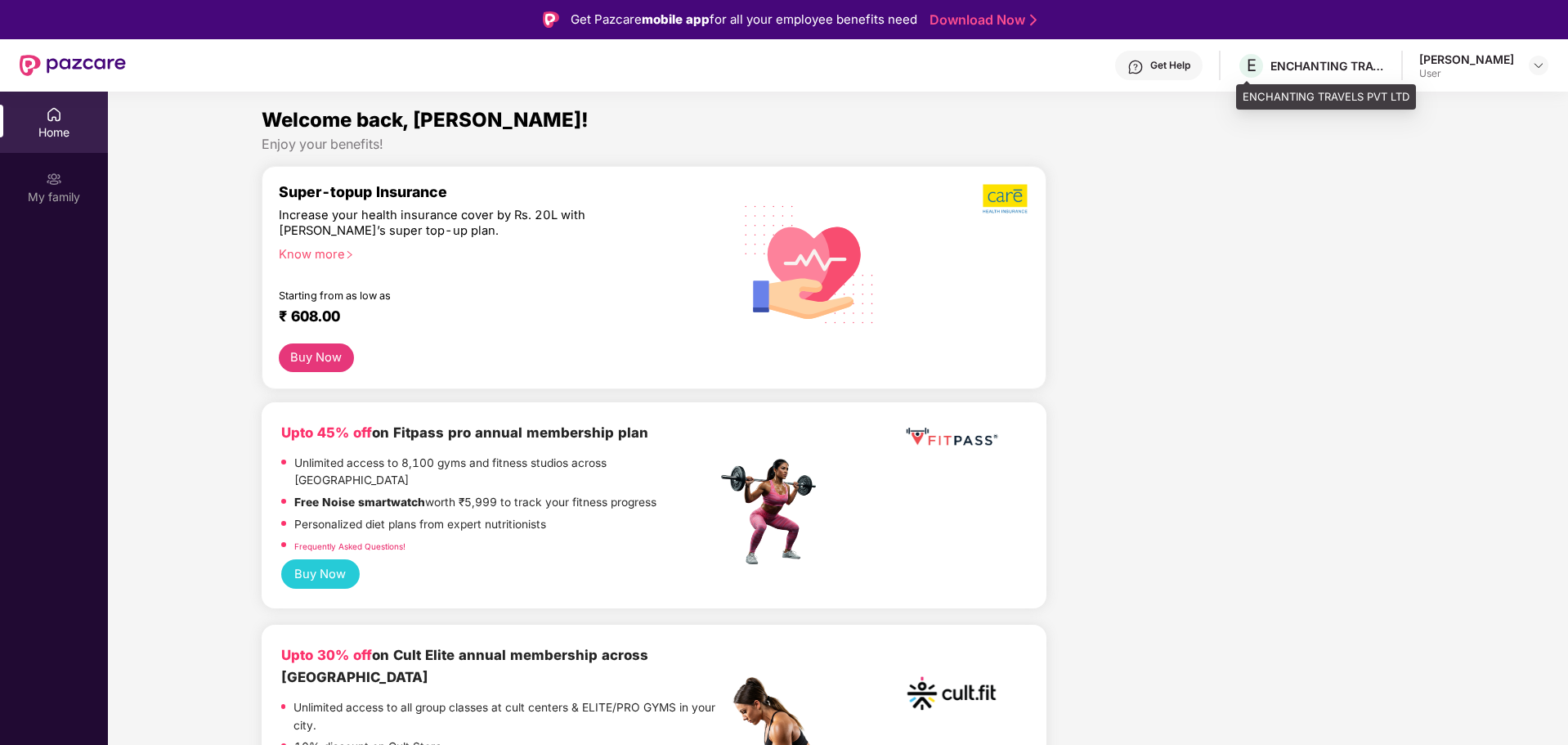
click at [1302, 62] on div "ENCHANTING TRAVELS PVT LTD" at bounding box center [1328, 66] width 115 height 16
drag, startPoint x: 829, startPoint y: 16, endPoint x: 820, endPoint y: 17, distance: 9.1
click at [829, 16] on div "Get Pazcare mobile app for all your employee benefits need" at bounding box center [745, 20] width 347 height 20
click at [1437, 69] on div "User" at bounding box center [1466, 73] width 95 height 13
click at [1531, 67] on div at bounding box center [1539, 66] width 20 height 20
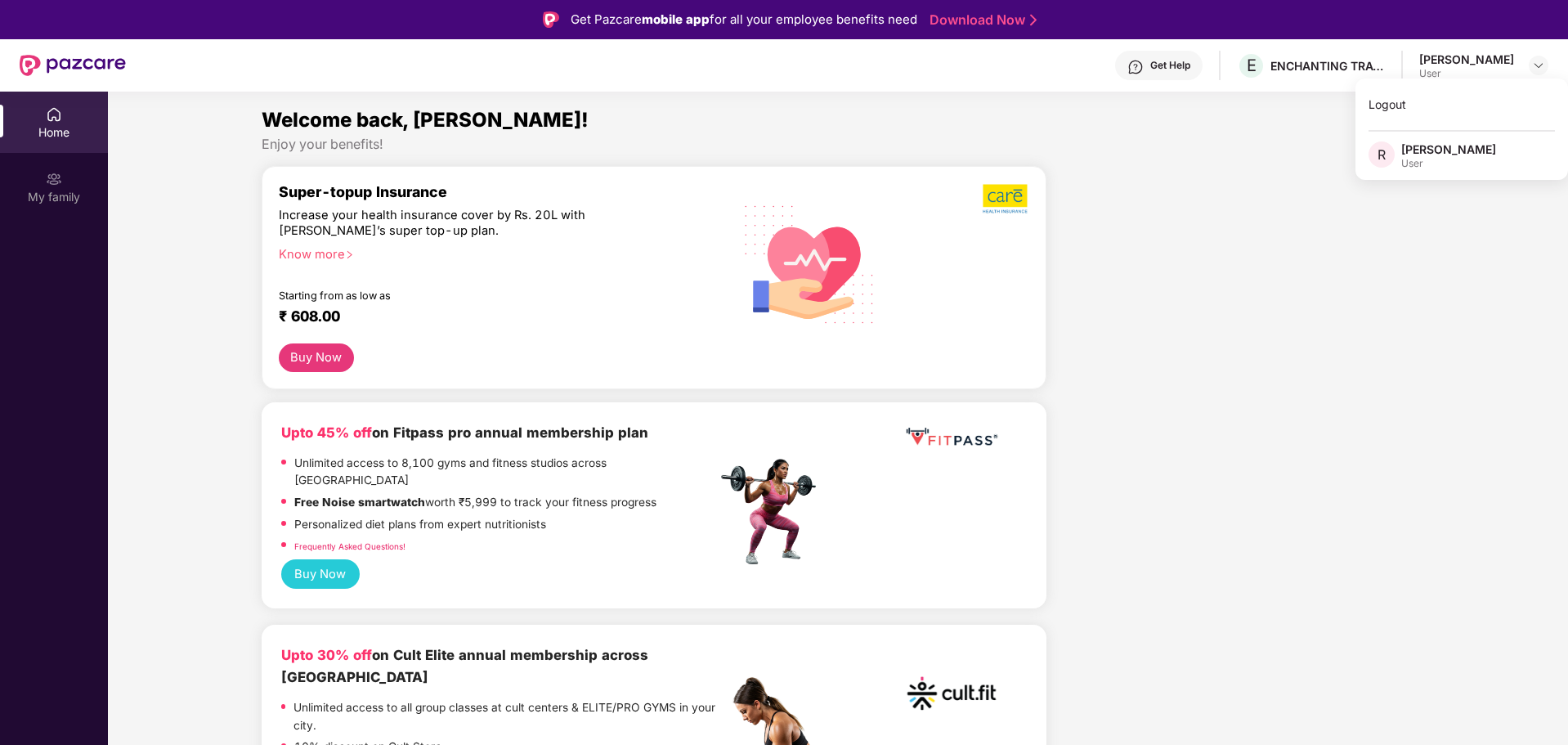
click at [1437, 145] on div "[PERSON_NAME]" at bounding box center [1448, 150] width 95 height 16
click at [1446, 75] on div "User" at bounding box center [1466, 73] width 95 height 13
click at [1516, 69] on div "Rahul Gowda M J User" at bounding box center [1484, 66] width 130 height 29
click at [1536, 67] on img at bounding box center [1538, 65] width 13 height 13
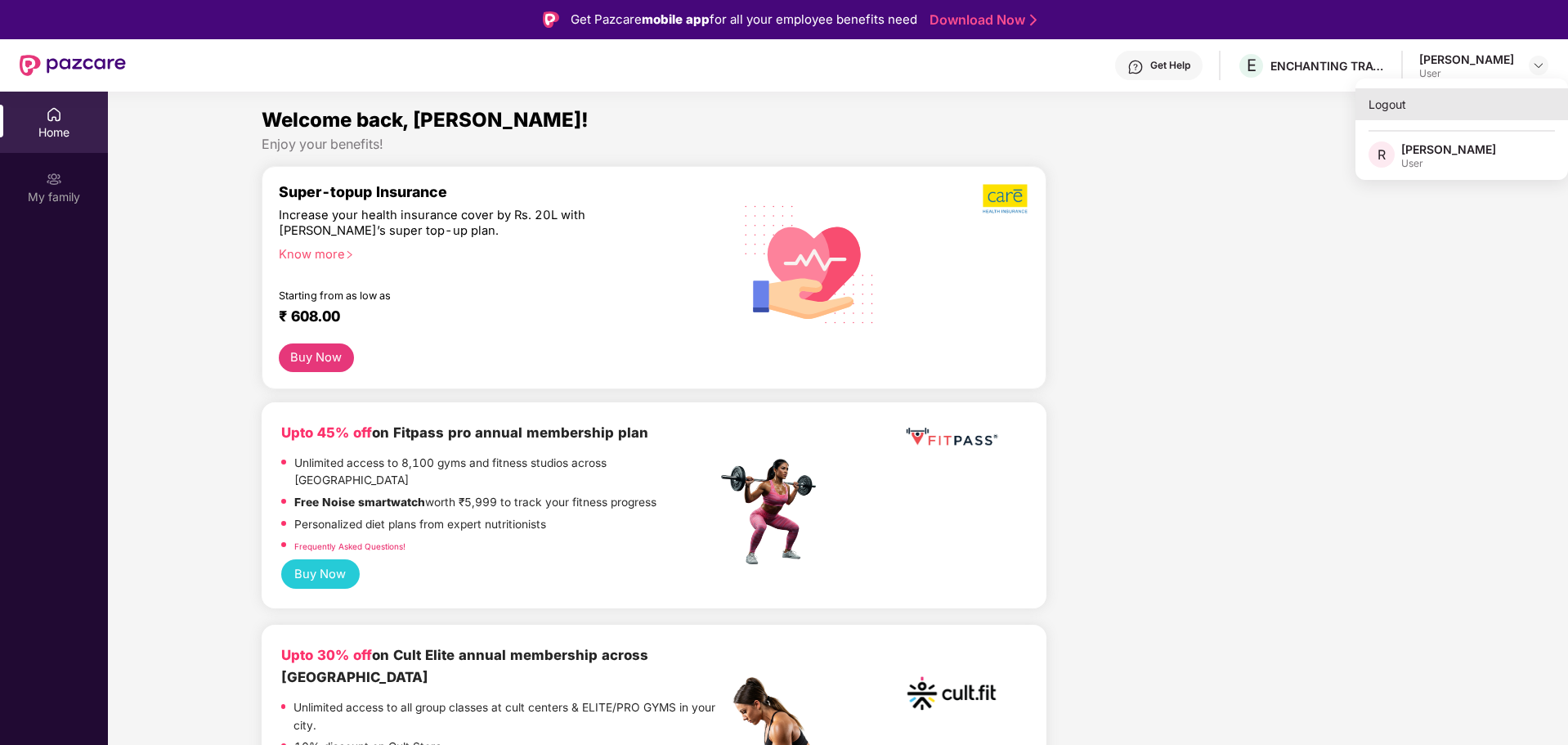
click at [1406, 106] on div "Logout" at bounding box center [1461, 105] width 212 height 32
